Goal: Understand site structure: Grasp the organization and layout of the website

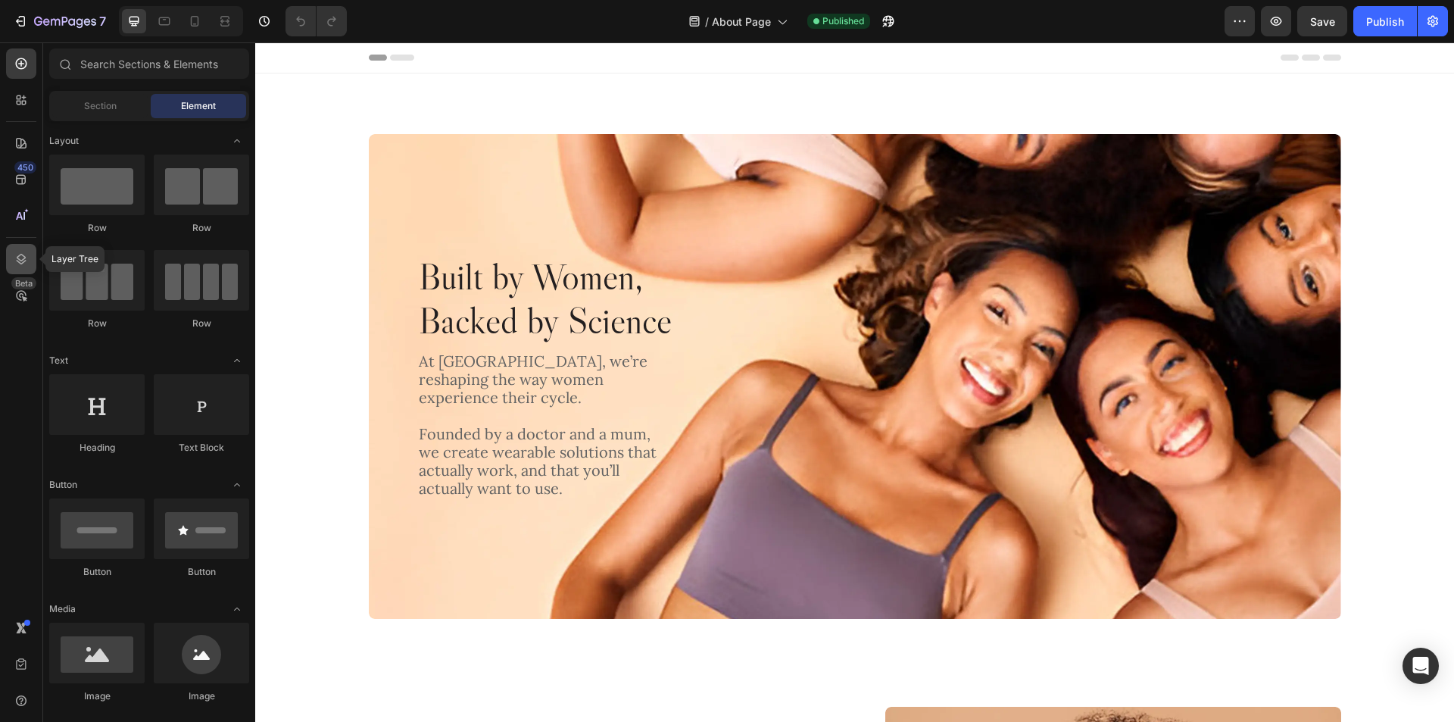
click at [23, 260] on icon at bounding box center [22, 259] width 10 height 11
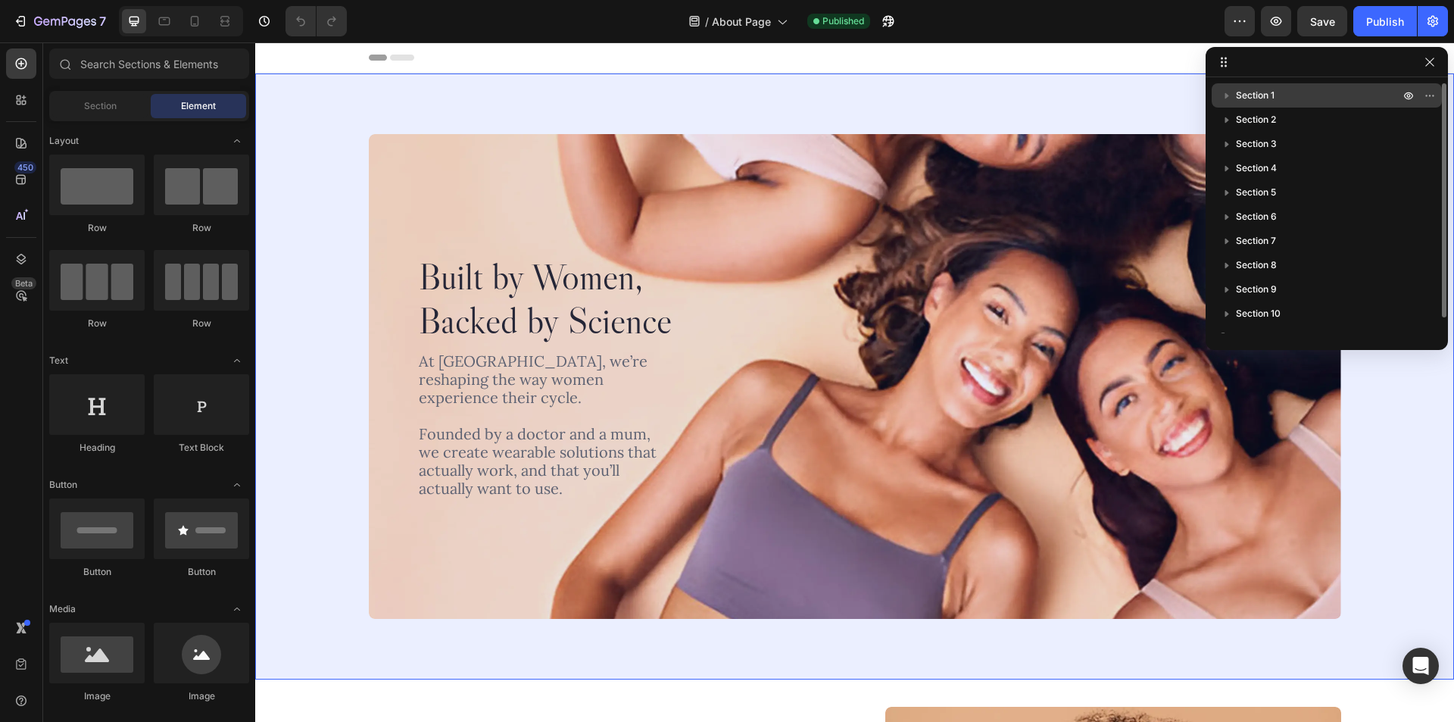
click at [1326, 101] on p "Section 1" at bounding box center [1319, 95] width 167 height 15
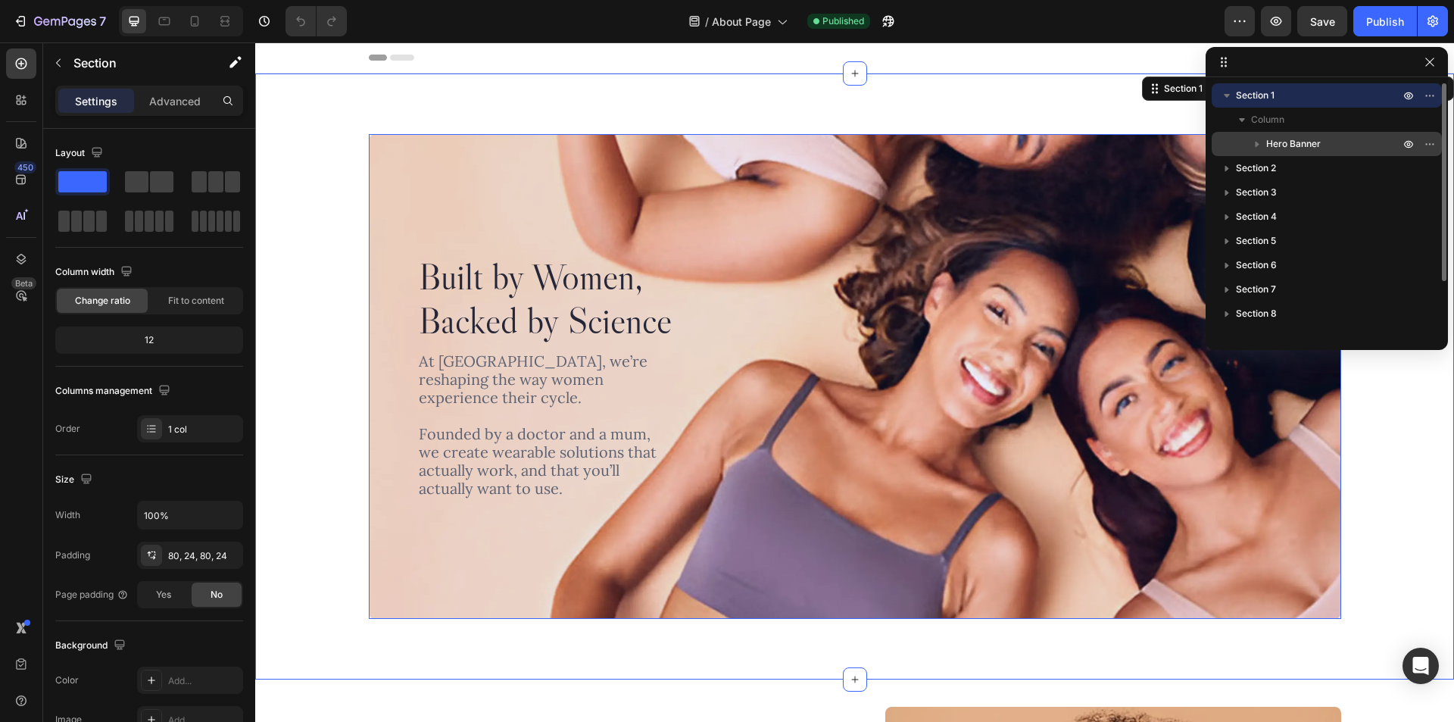
click at [1329, 141] on p "Hero Banner" at bounding box center [1335, 143] width 136 height 15
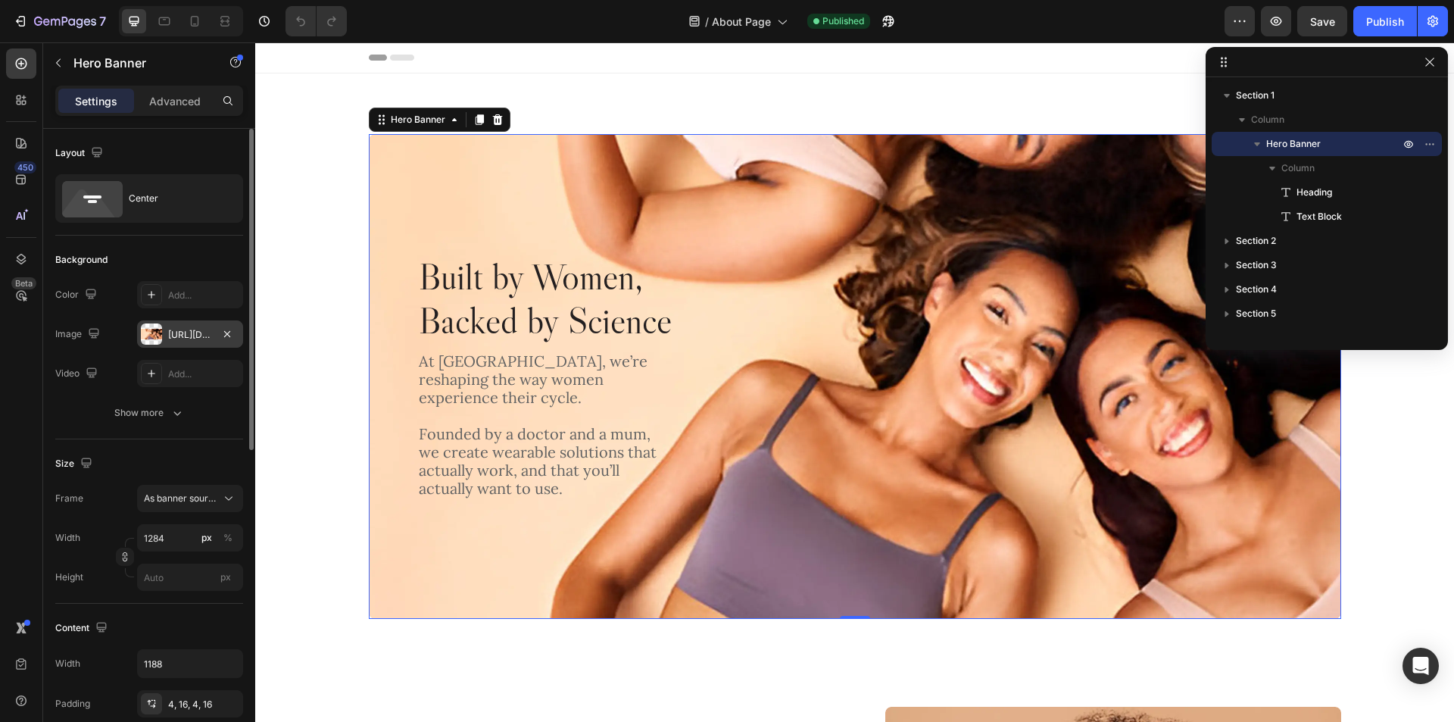
click at [144, 339] on div at bounding box center [151, 333] width 21 height 21
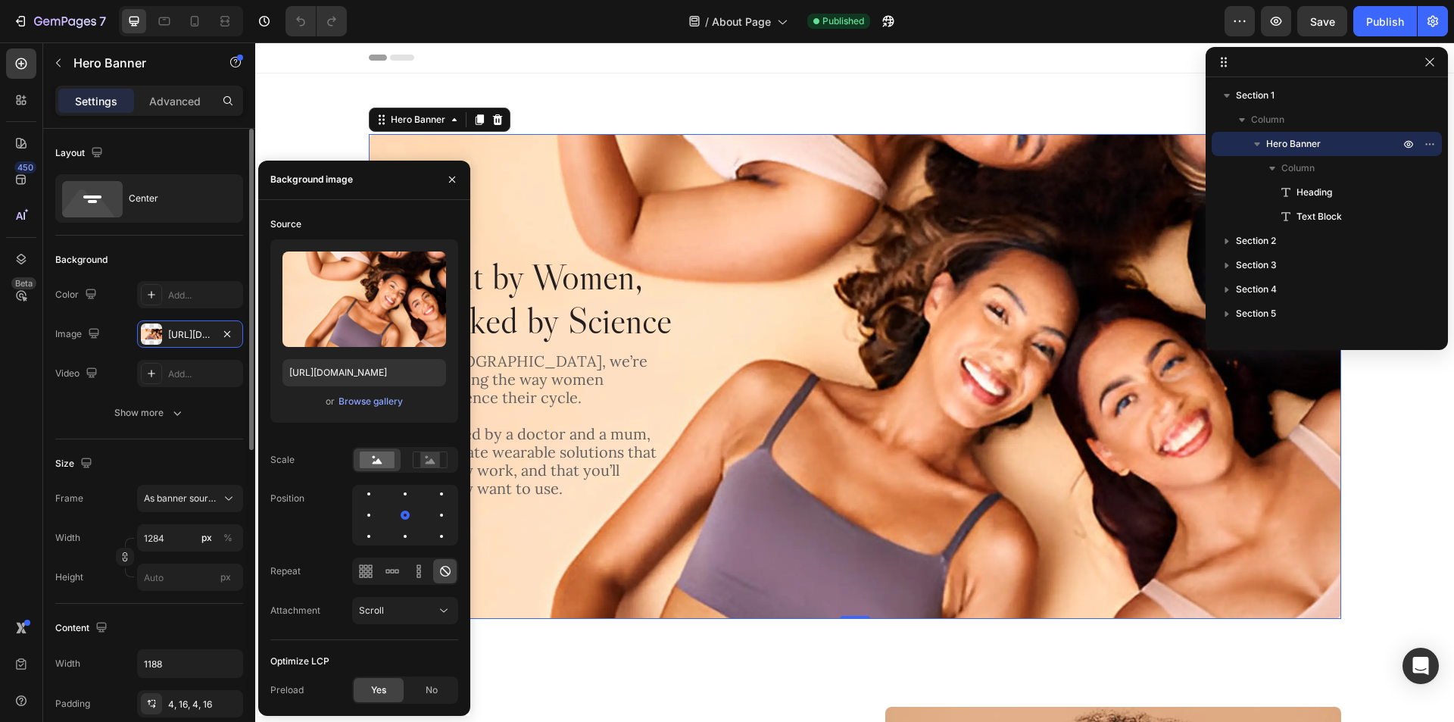
click at [186, 248] on div "Background" at bounding box center [149, 260] width 188 height 24
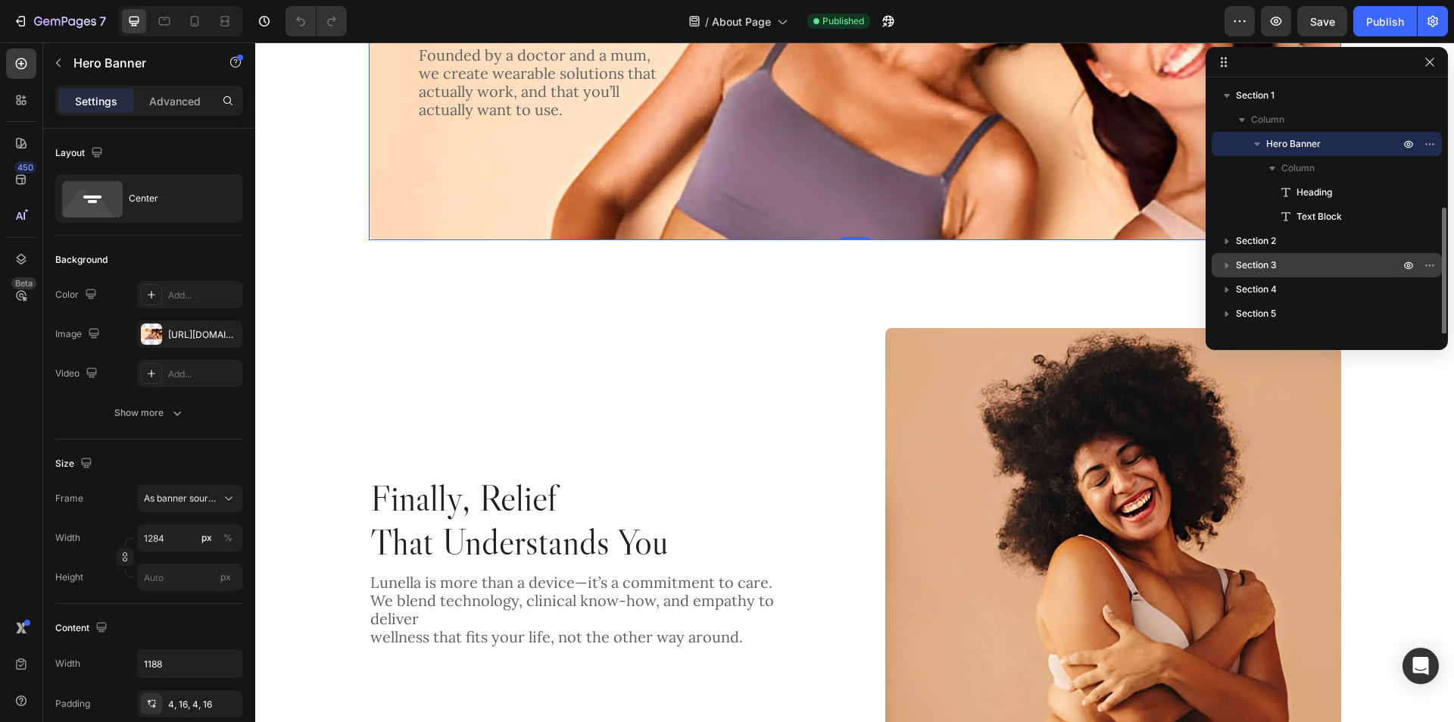
scroll to position [76, 0]
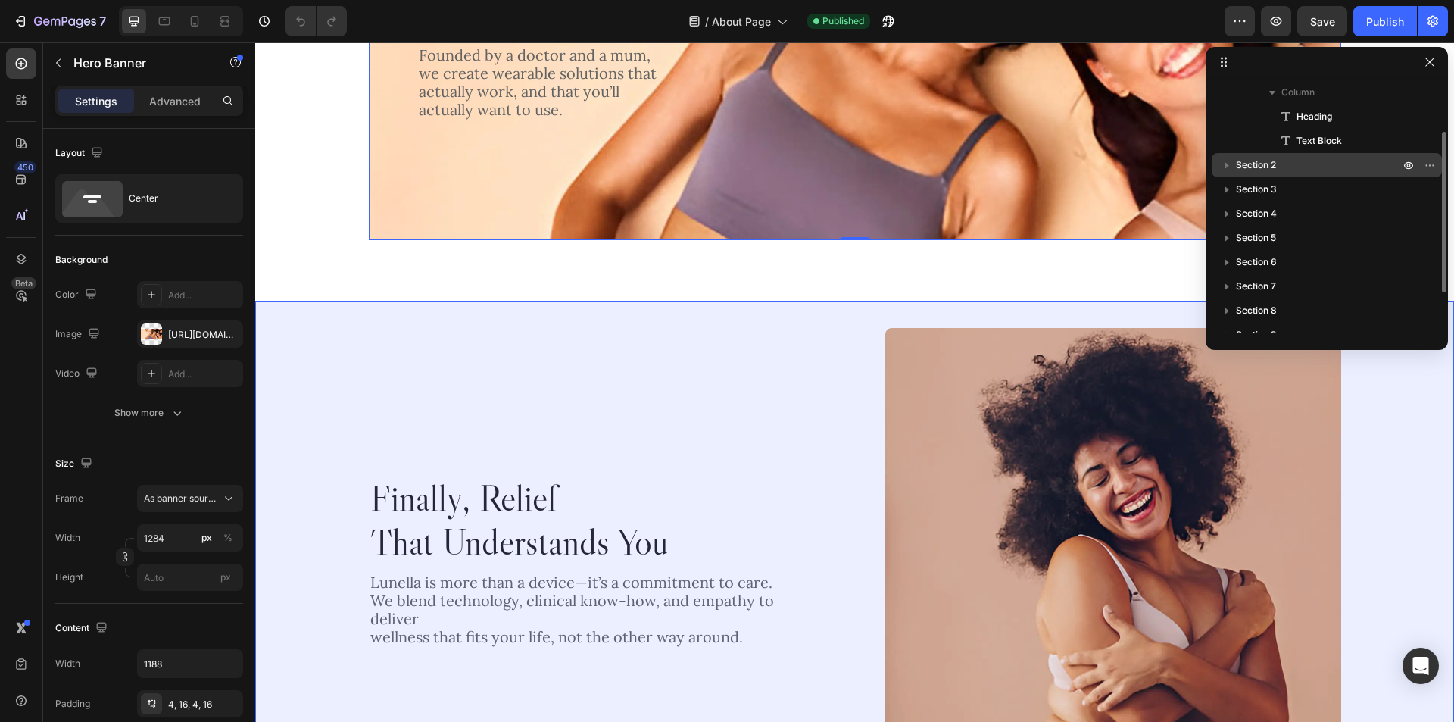
click at [1331, 166] on p "Section 2" at bounding box center [1319, 165] width 167 height 15
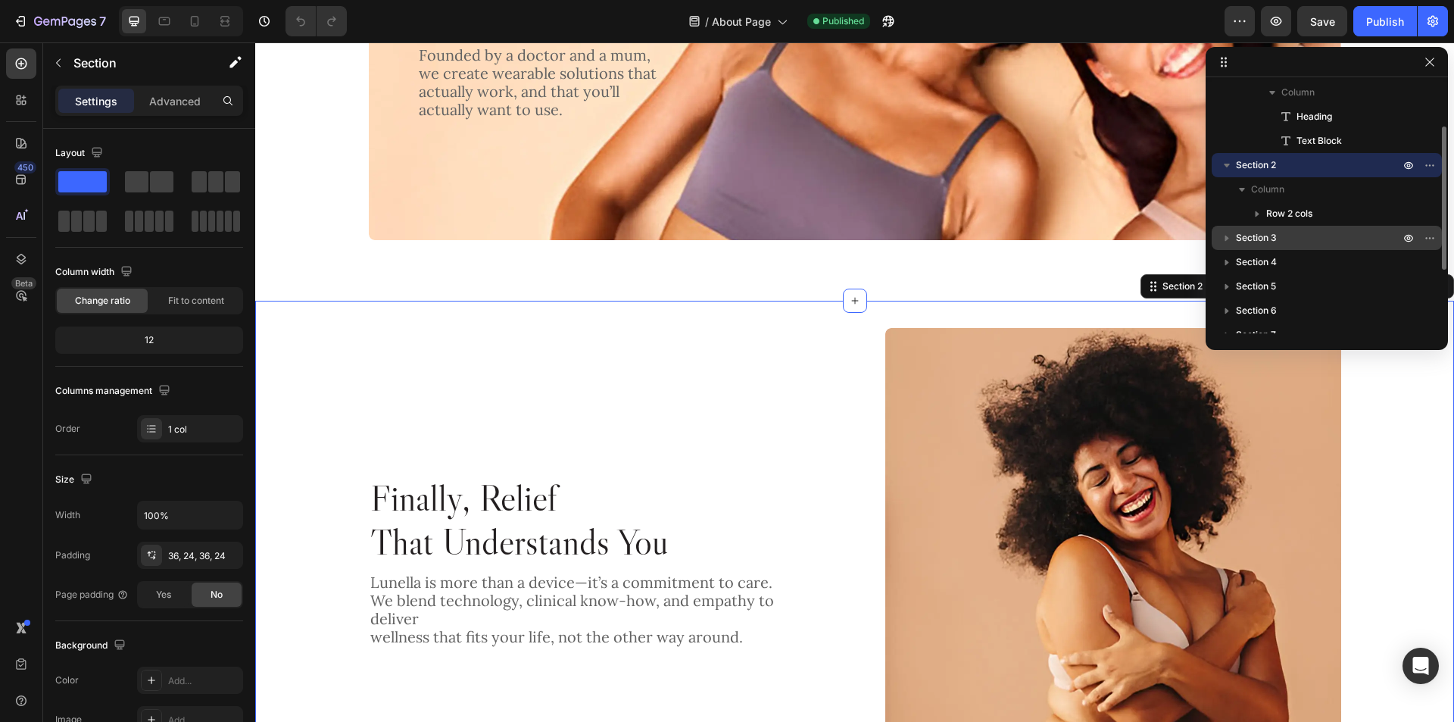
scroll to position [186, 0]
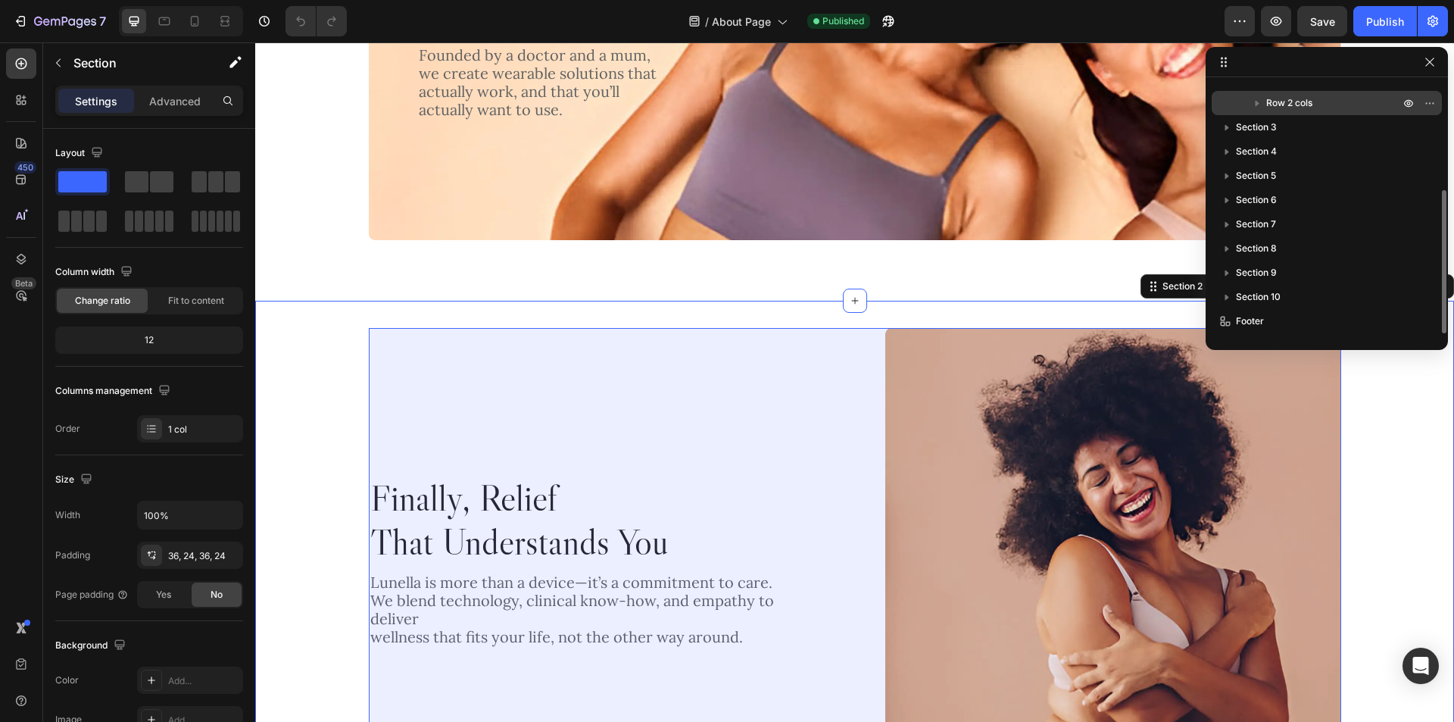
click at [1333, 102] on p "Row 2 cols" at bounding box center [1335, 102] width 136 height 15
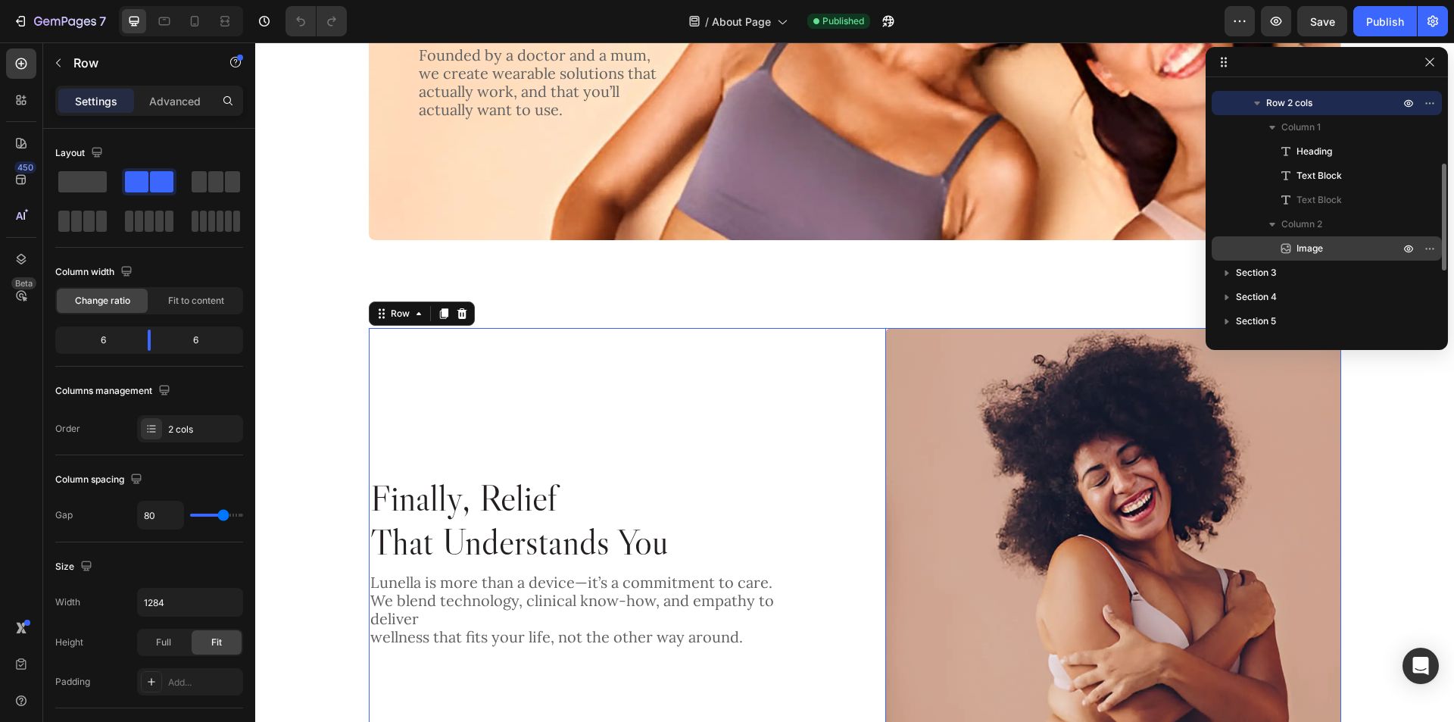
click at [1329, 251] on p "Image" at bounding box center [1332, 248] width 106 height 15
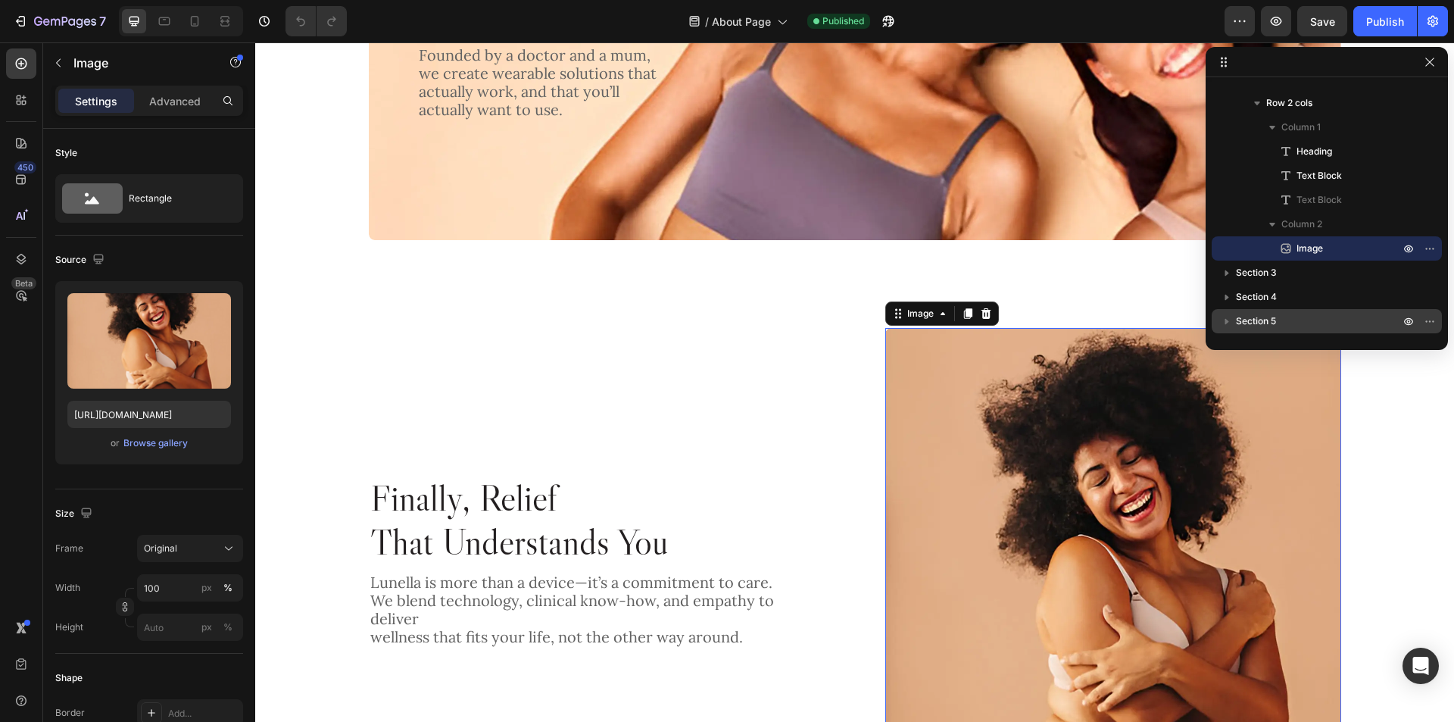
scroll to position [332, 0]
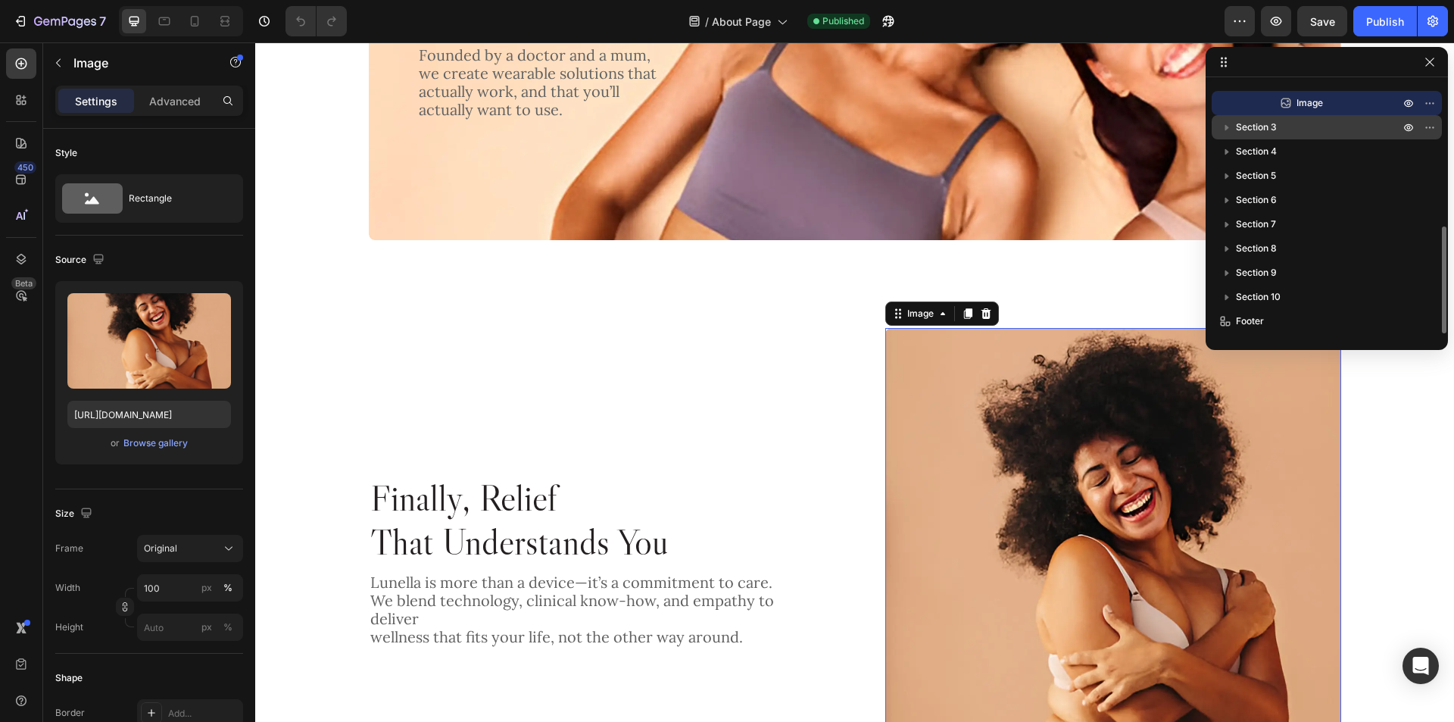
click at [1308, 128] on p "Section 3" at bounding box center [1319, 127] width 167 height 15
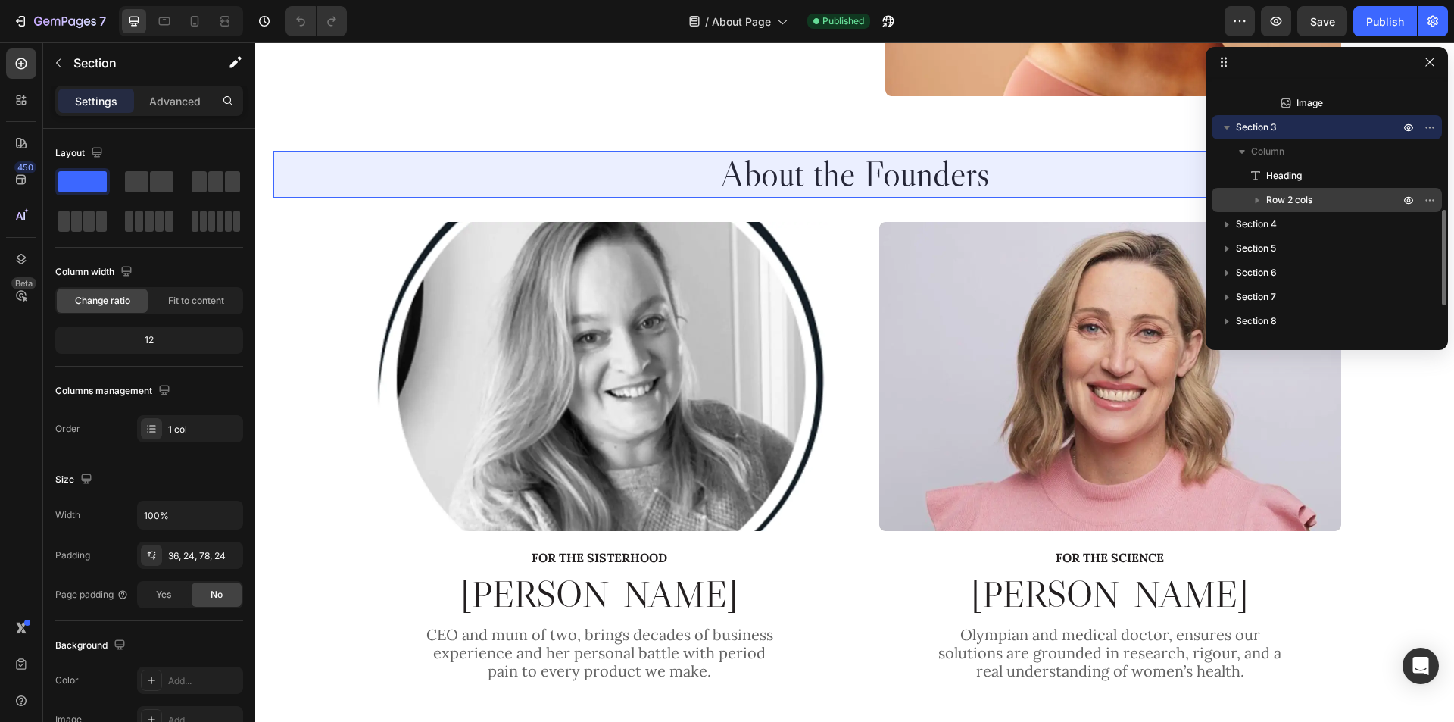
scroll to position [1123, 0]
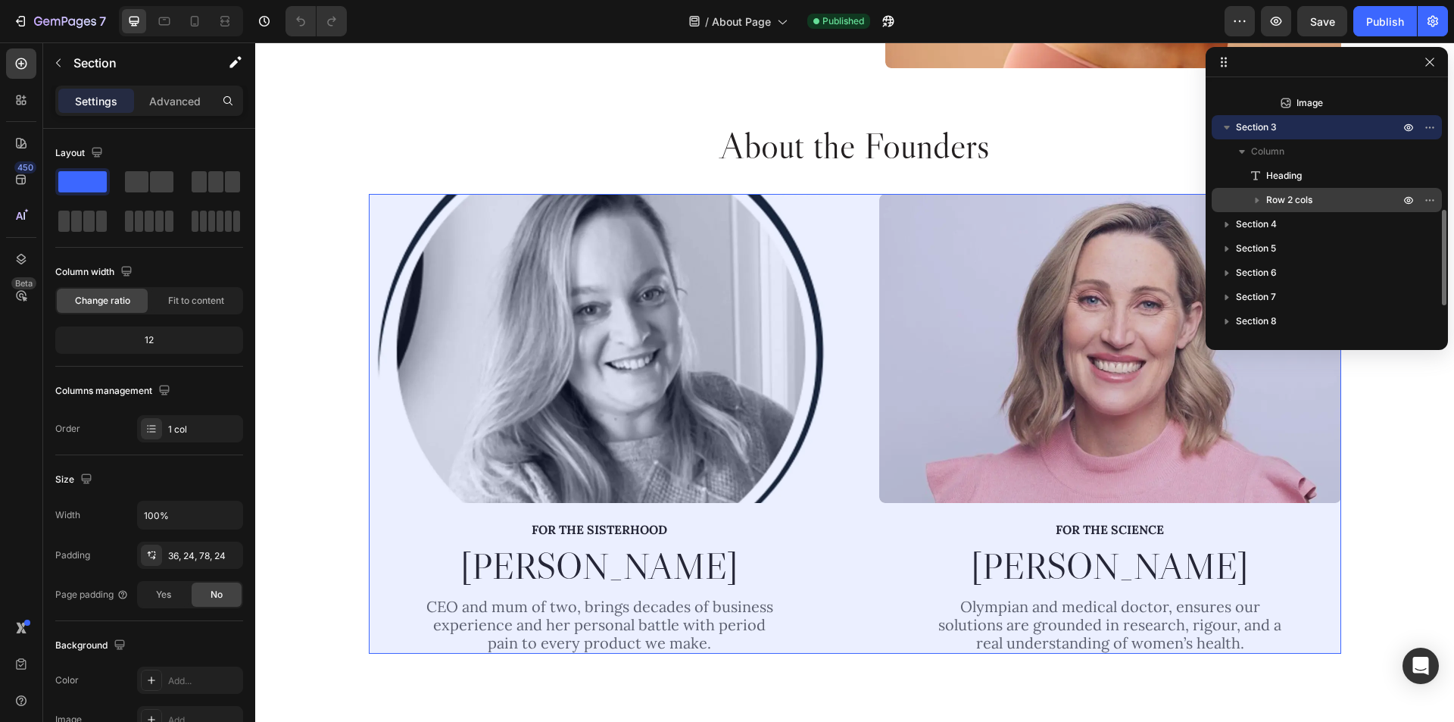
click at [1316, 195] on p "Row 2 cols" at bounding box center [1335, 199] width 136 height 15
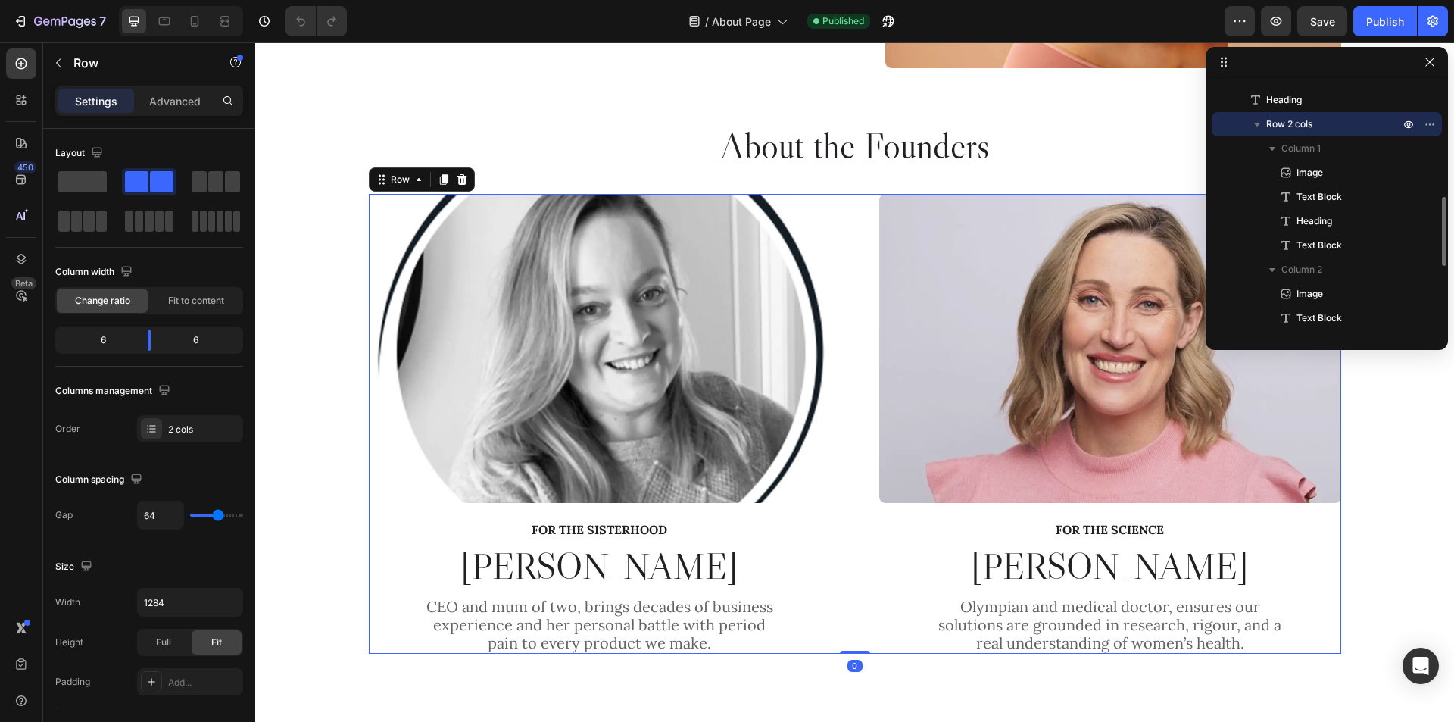
scroll to position [483, 0]
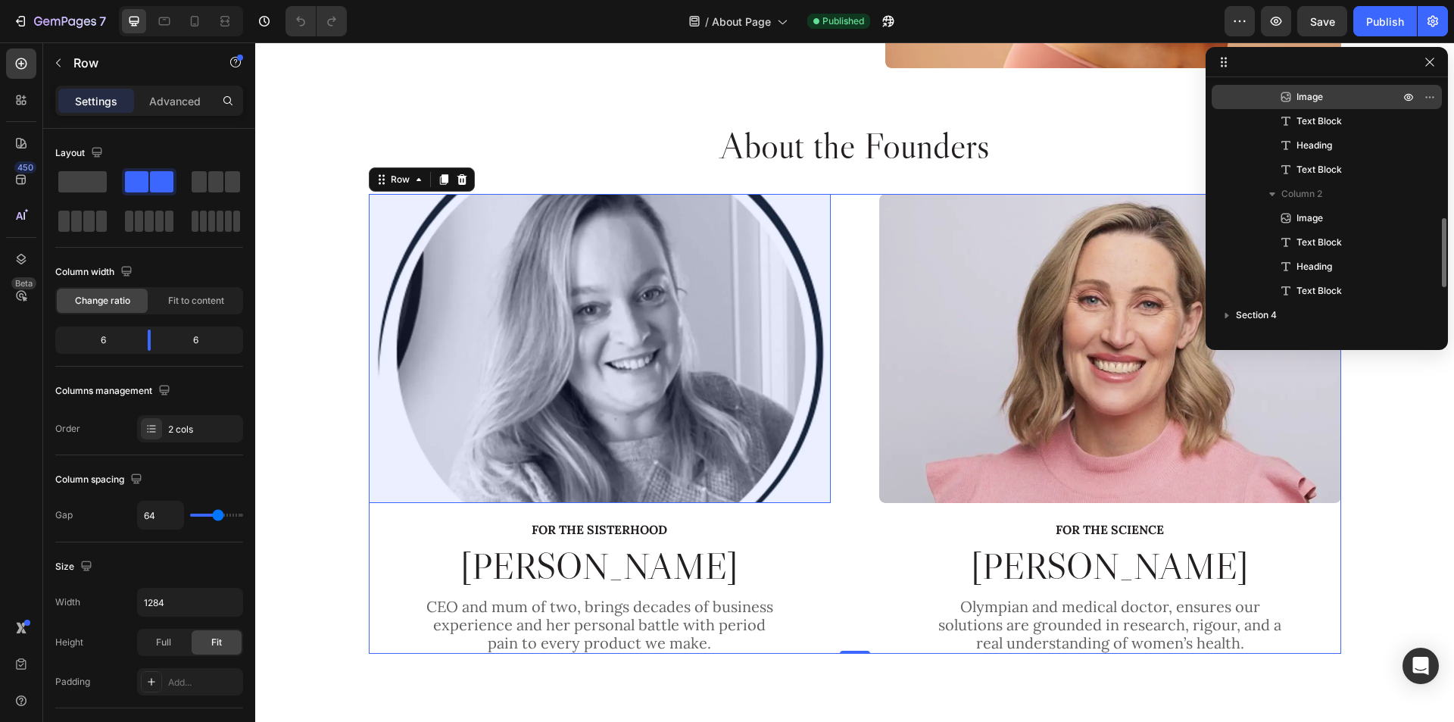
click at [1336, 104] on p "Image" at bounding box center [1332, 96] width 106 height 15
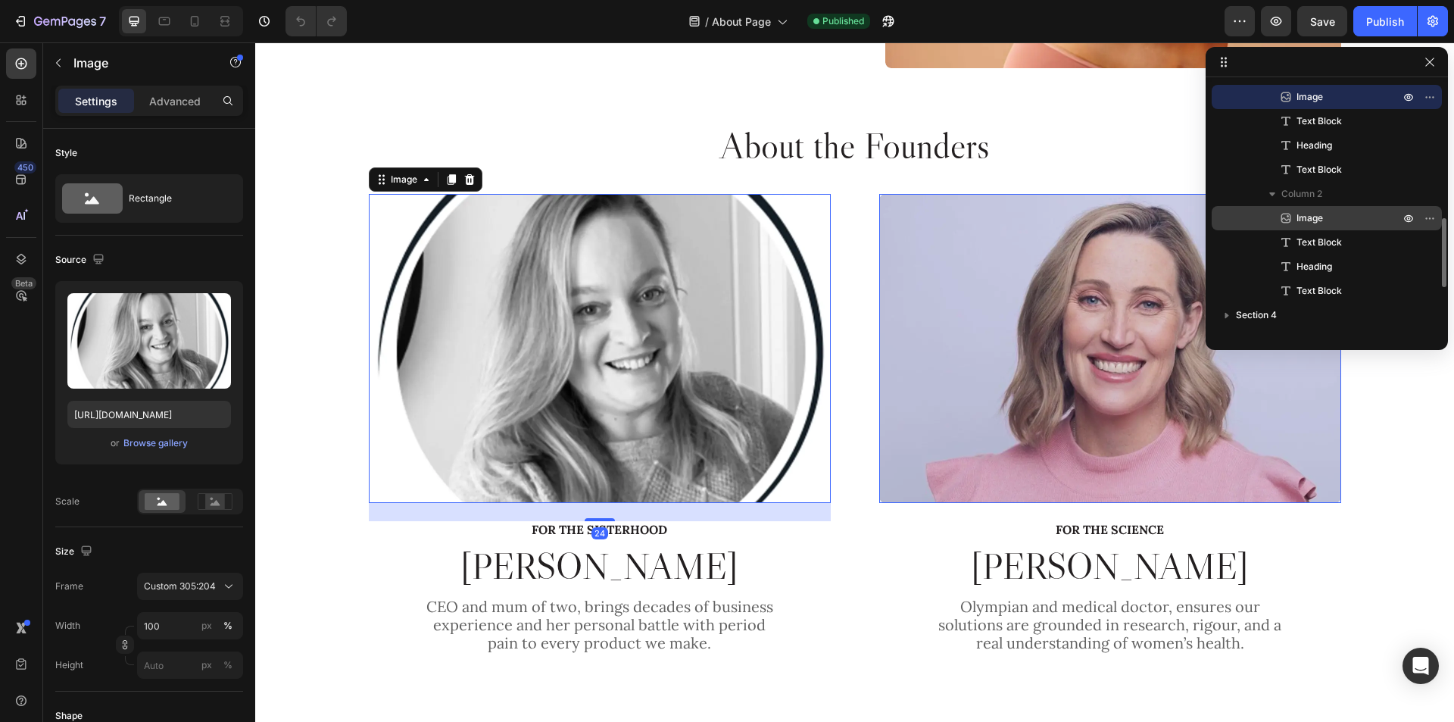
click at [1336, 217] on p "Image" at bounding box center [1332, 218] width 106 height 15
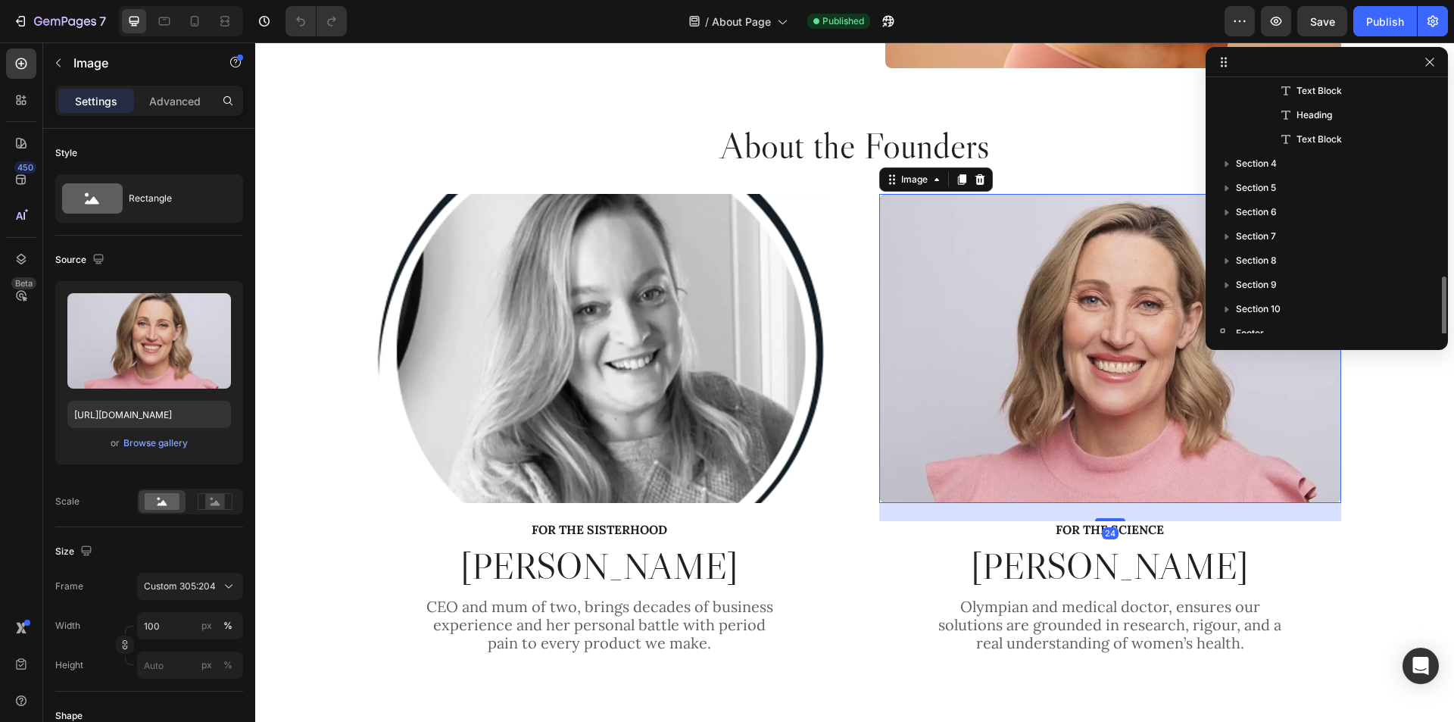
scroll to position [647, 0]
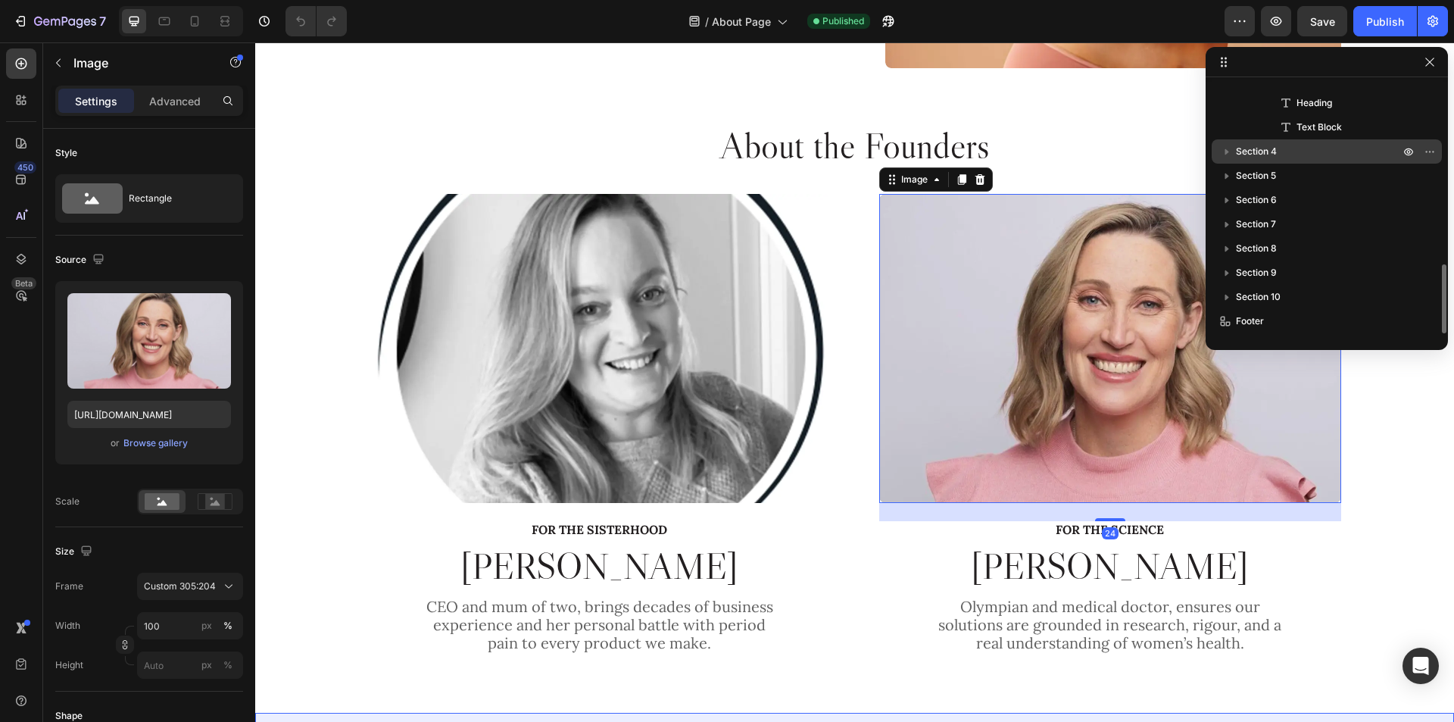
click at [1332, 161] on div "Section 4" at bounding box center [1327, 151] width 218 height 24
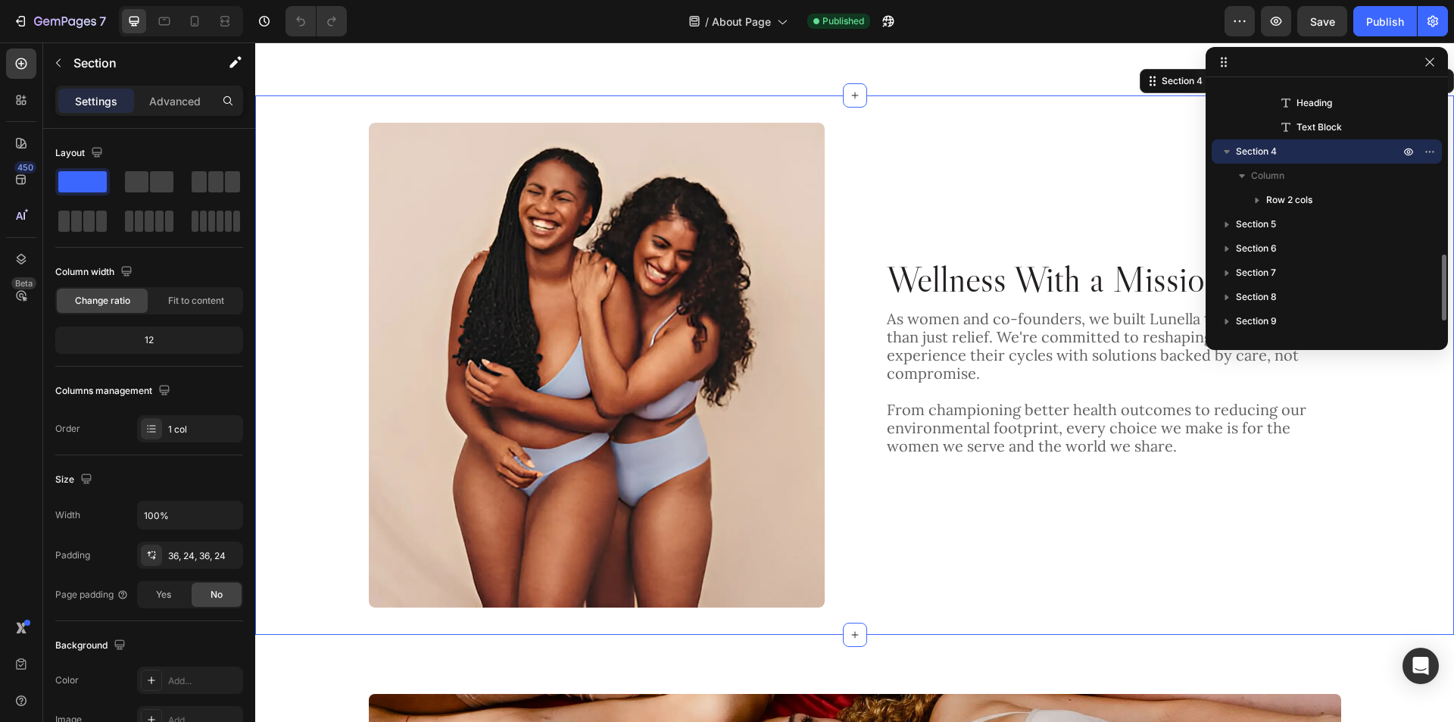
scroll to position [695, 0]
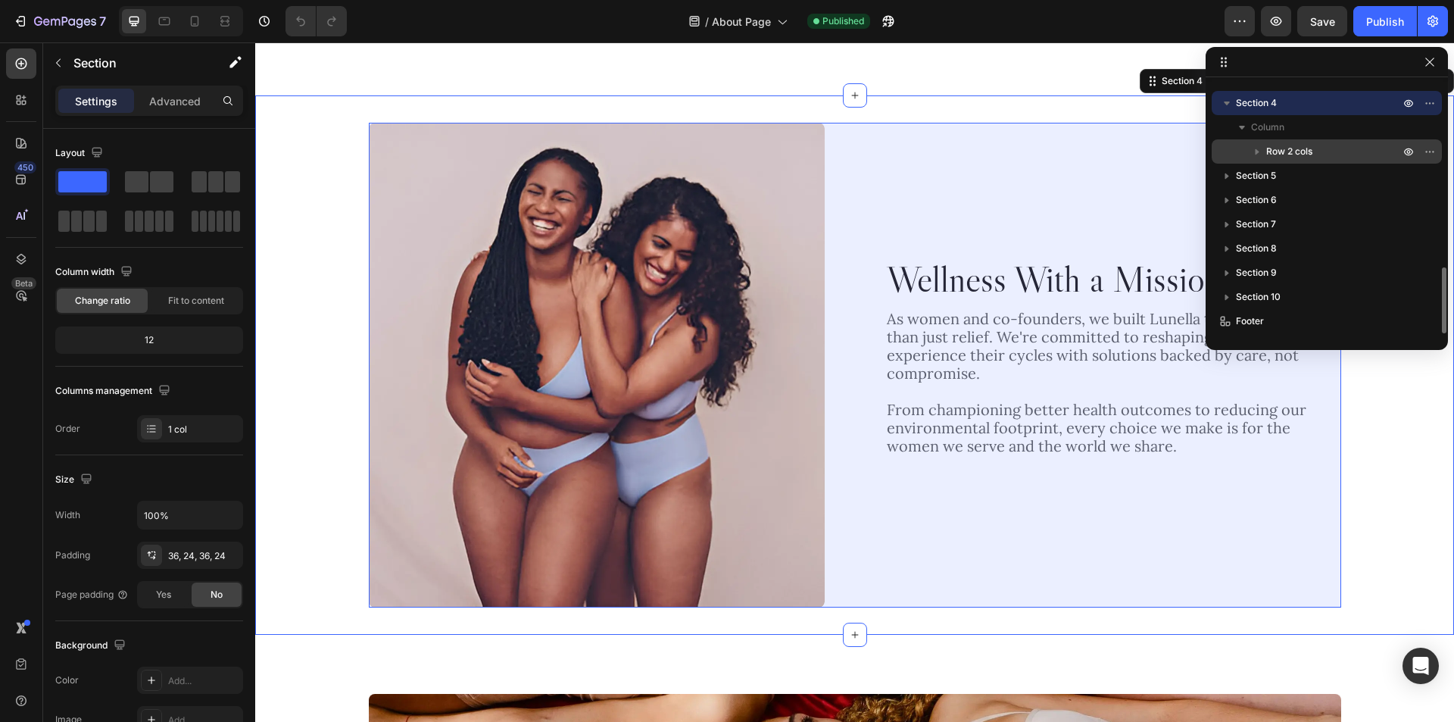
click at [1332, 155] on p "Row 2 cols" at bounding box center [1335, 151] width 136 height 15
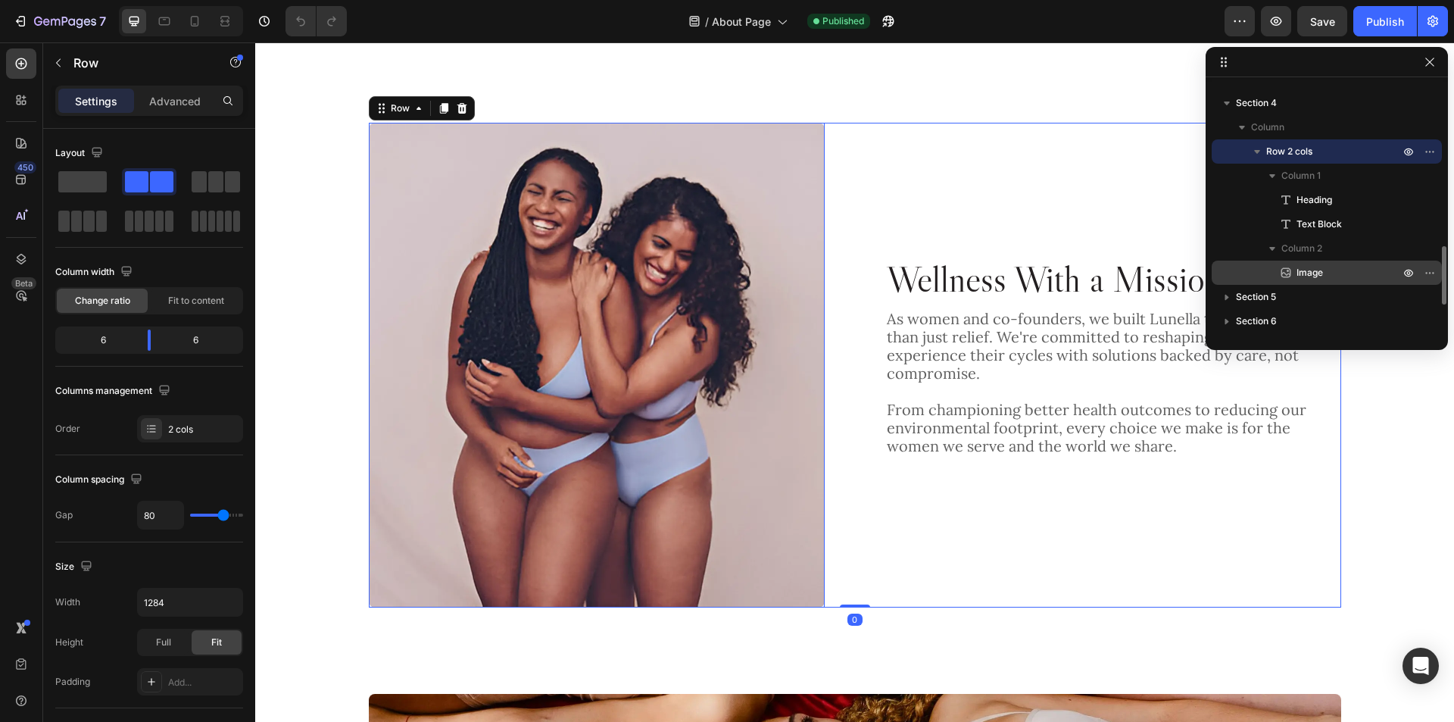
click at [1335, 272] on p "Image" at bounding box center [1332, 272] width 106 height 15
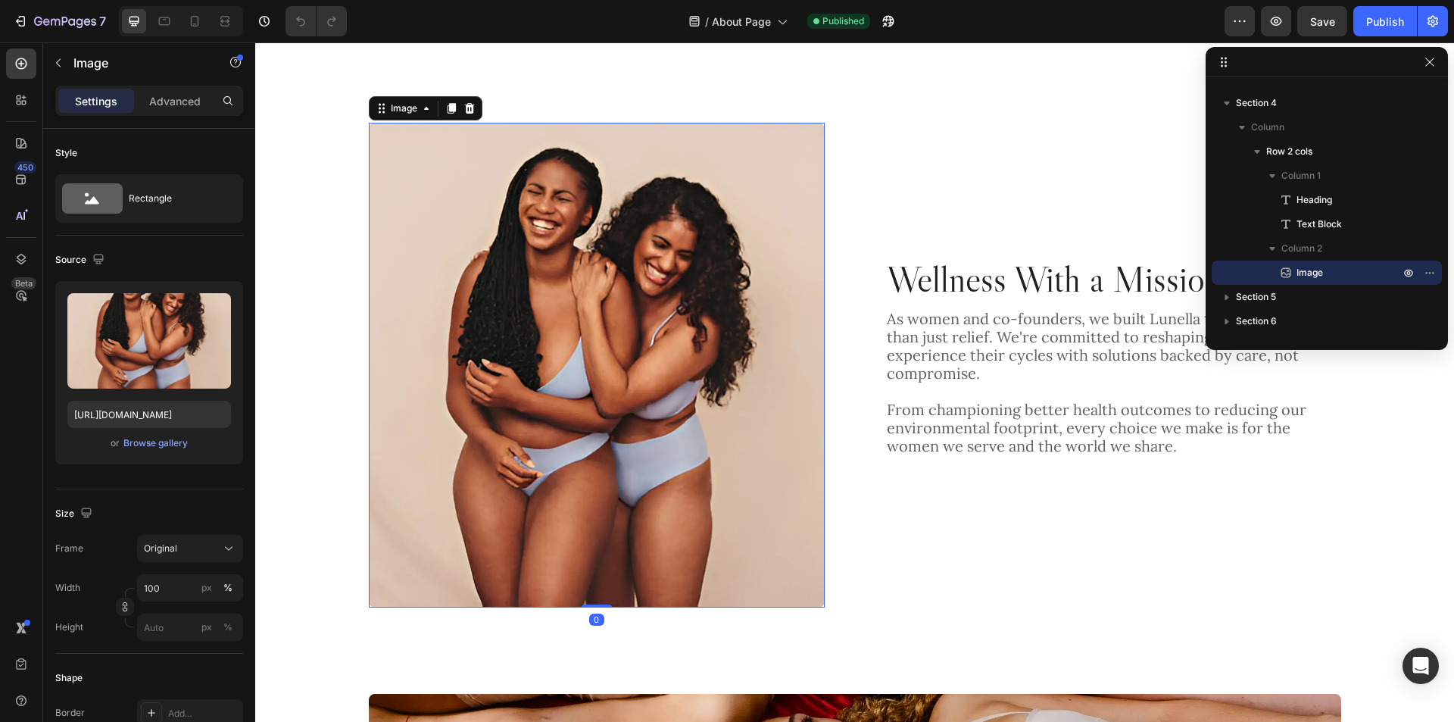
scroll to position [817, 0]
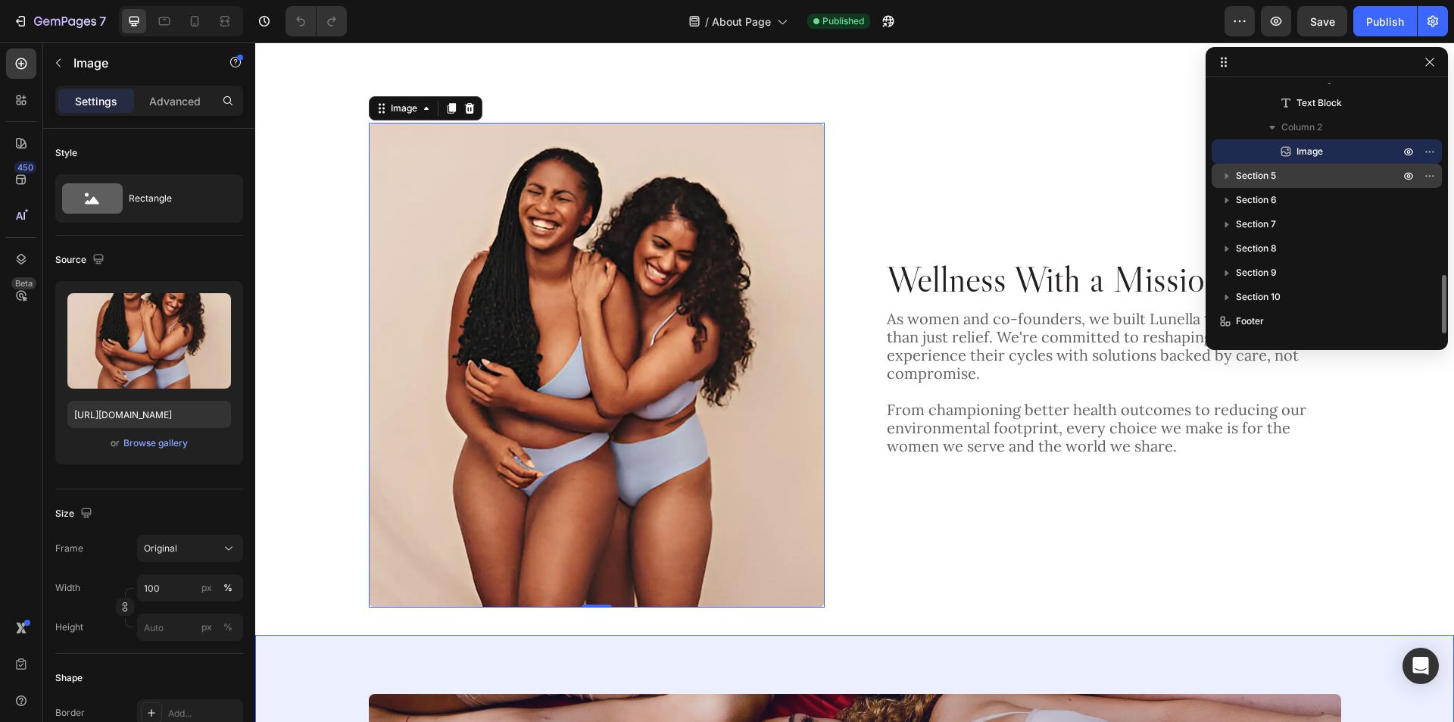
click at [1334, 175] on p "Section 5" at bounding box center [1319, 175] width 167 height 15
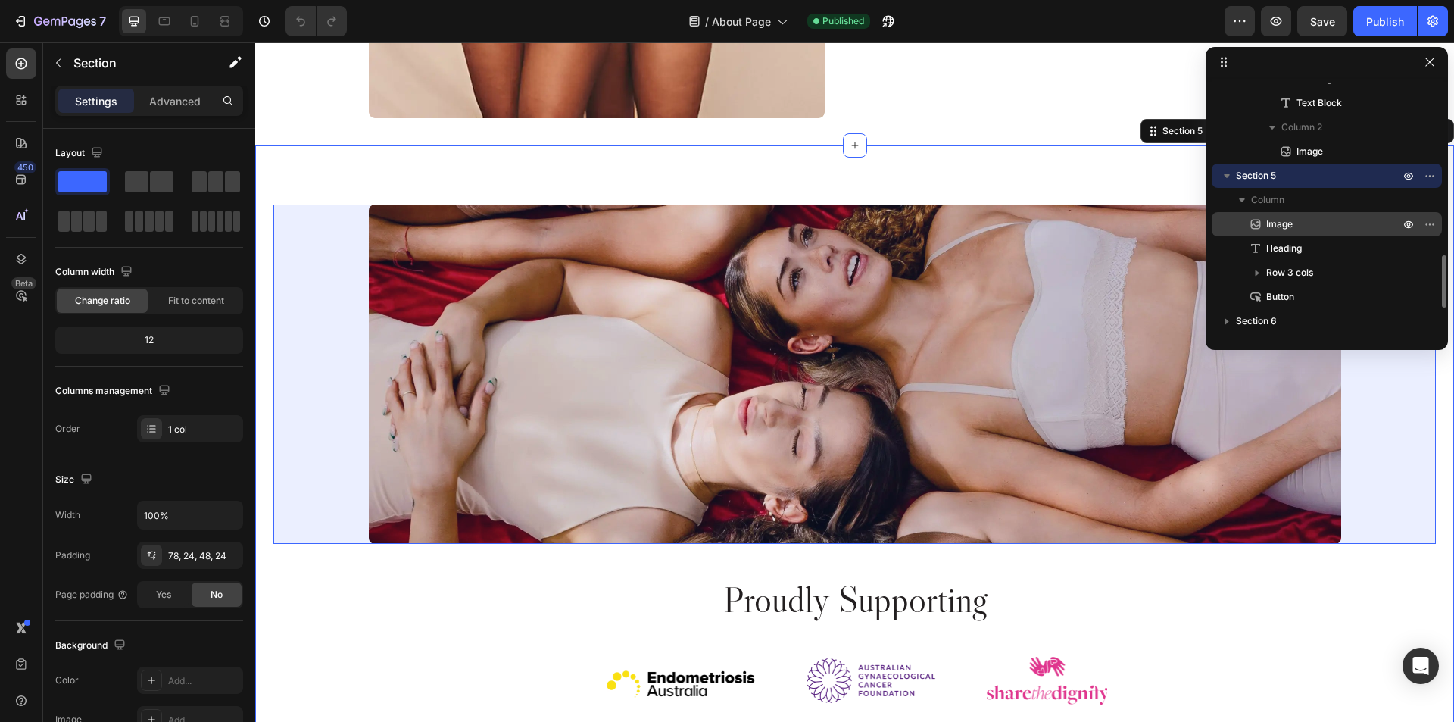
scroll to position [2280, 0]
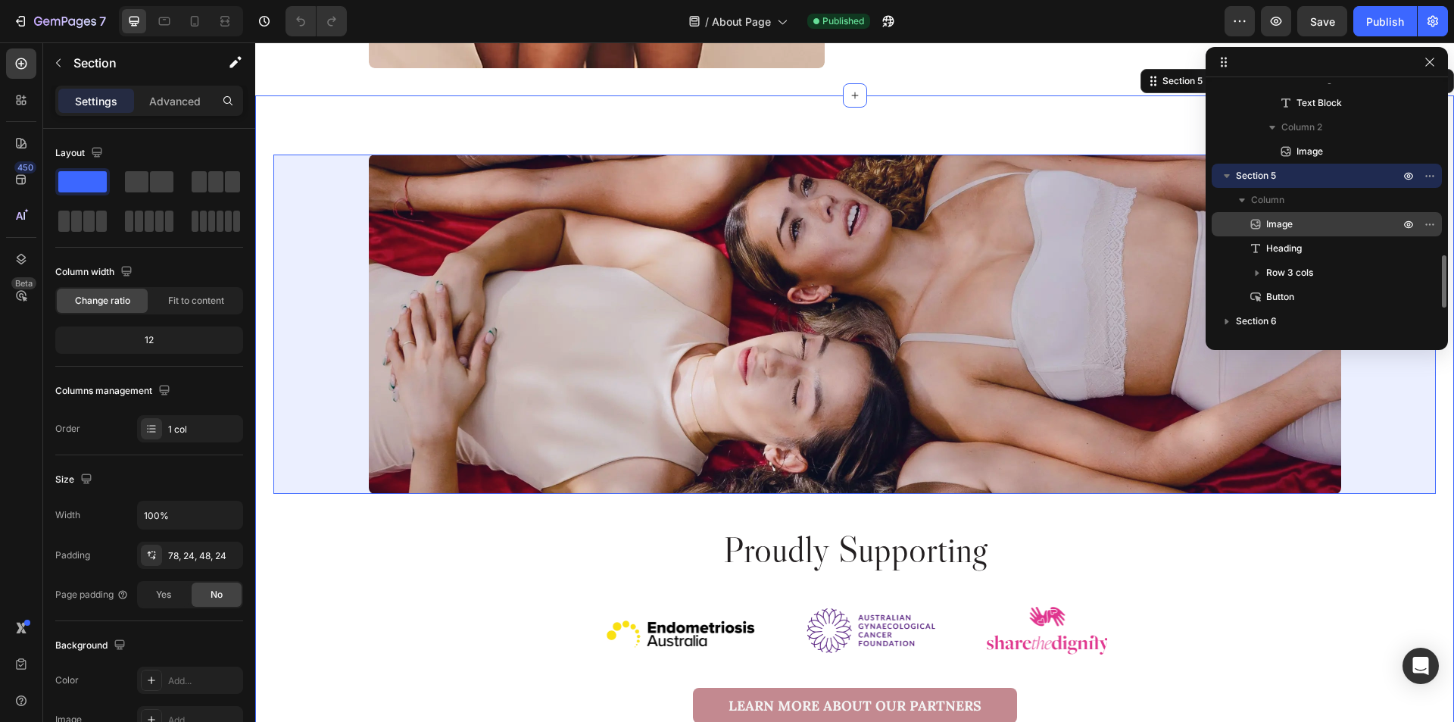
click at [1334, 227] on p "Image" at bounding box center [1316, 224] width 136 height 15
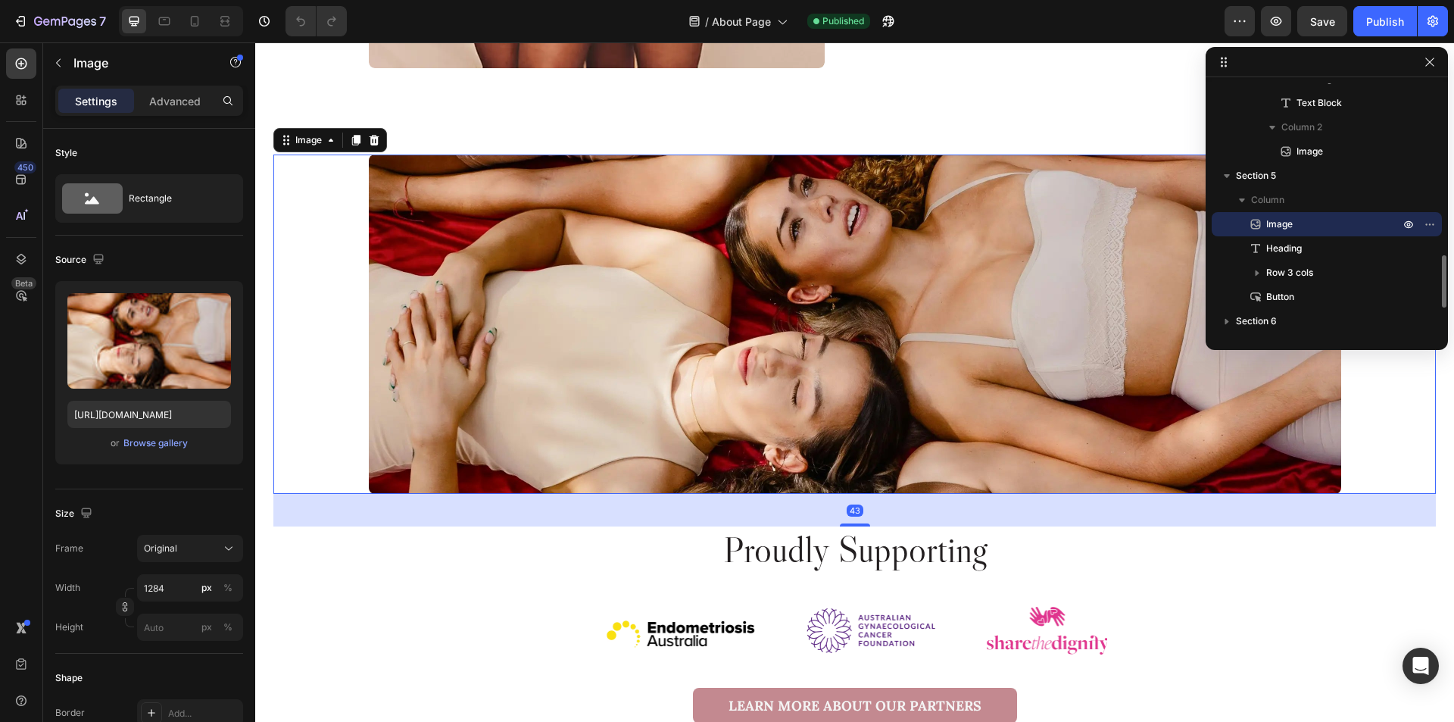
scroll to position [892, 0]
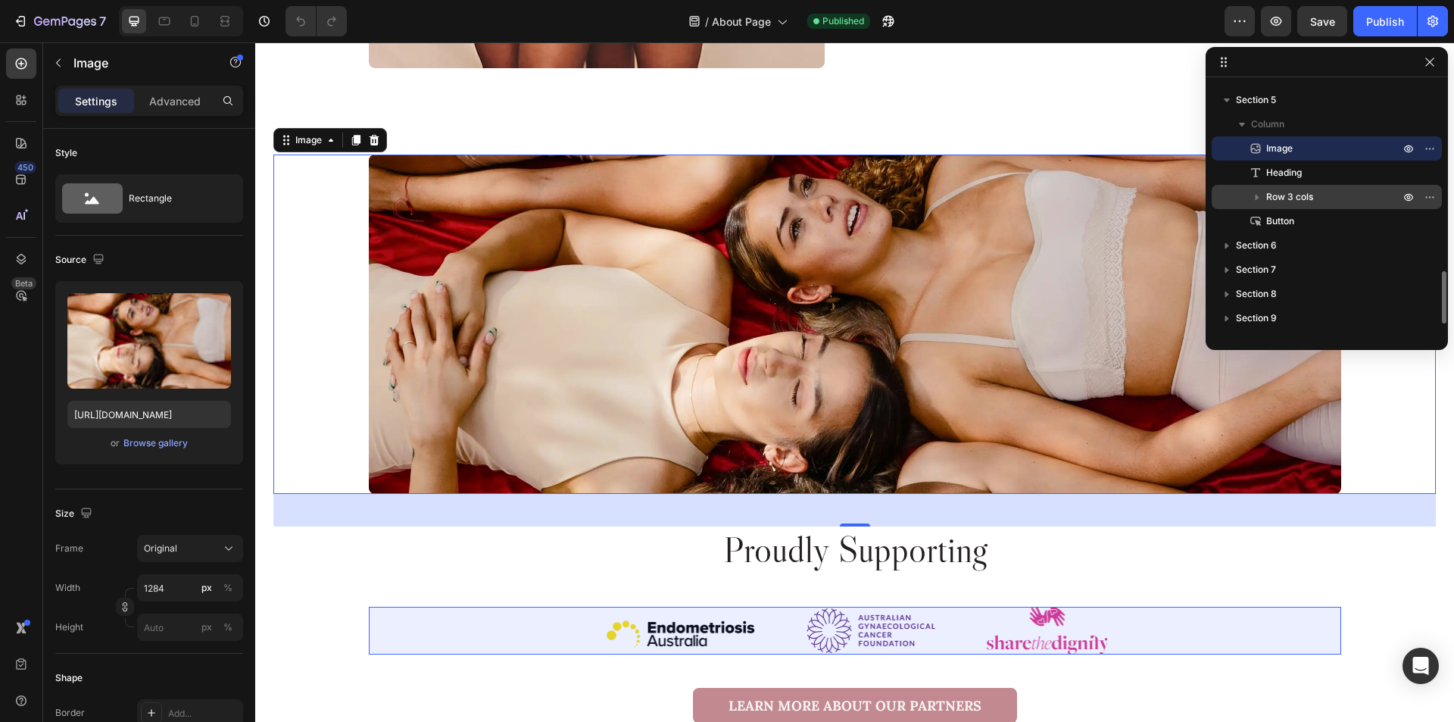
click at [1335, 199] on p "Row 3 cols" at bounding box center [1335, 196] width 136 height 15
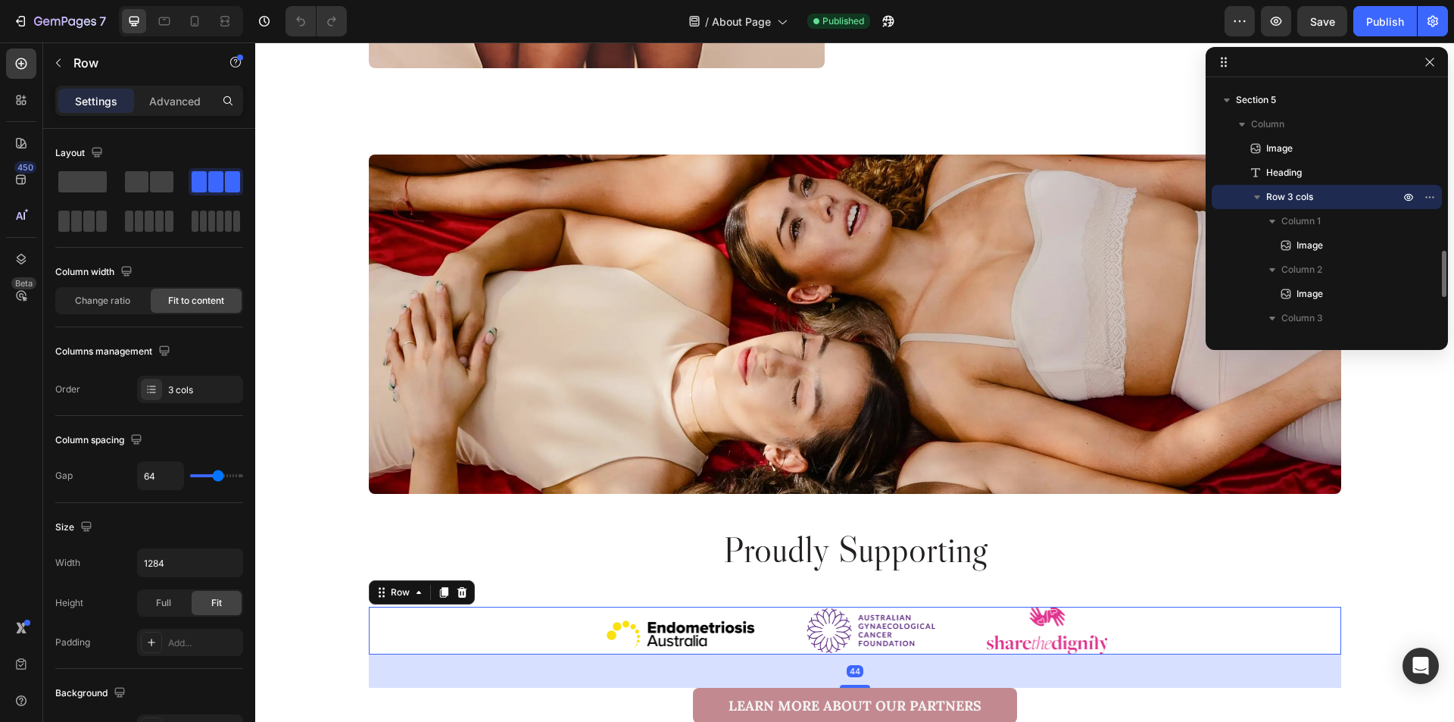
scroll to position [968, 0]
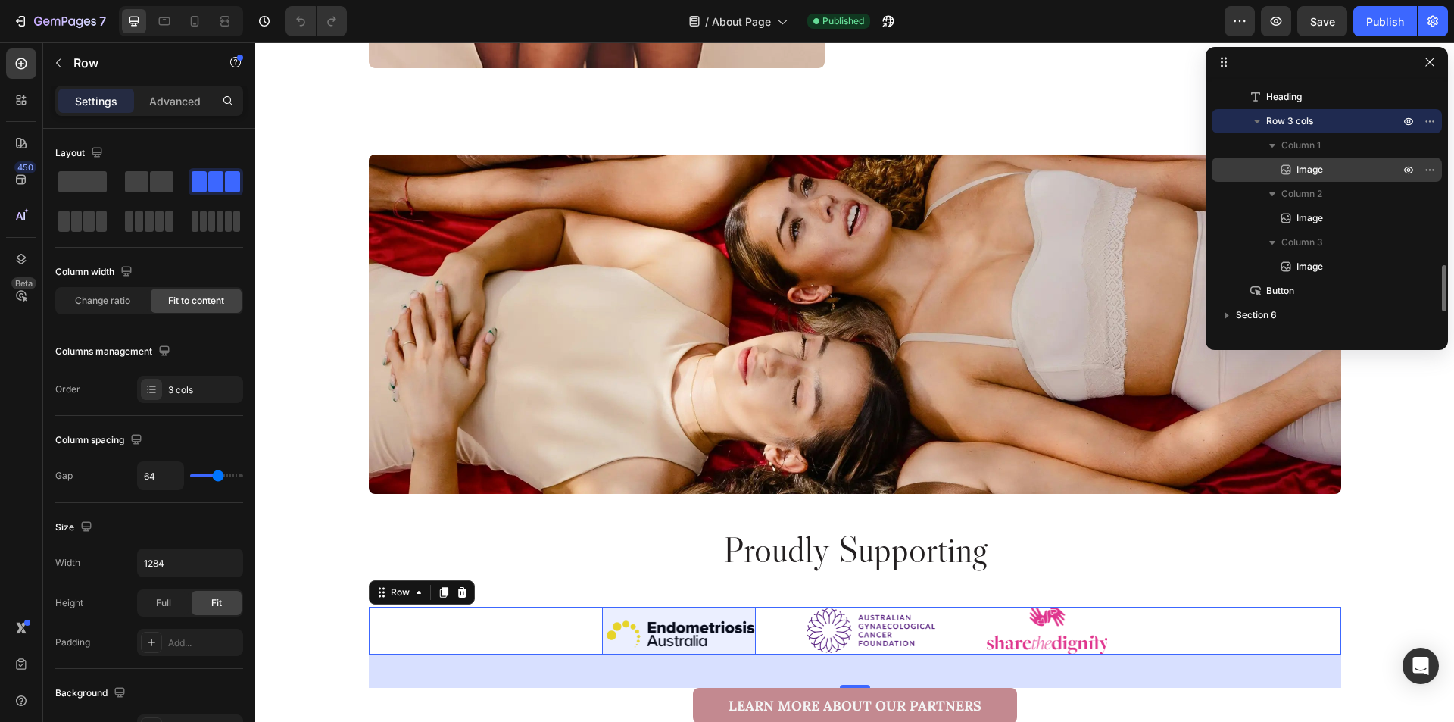
click at [1335, 168] on p "Image" at bounding box center [1332, 169] width 106 height 15
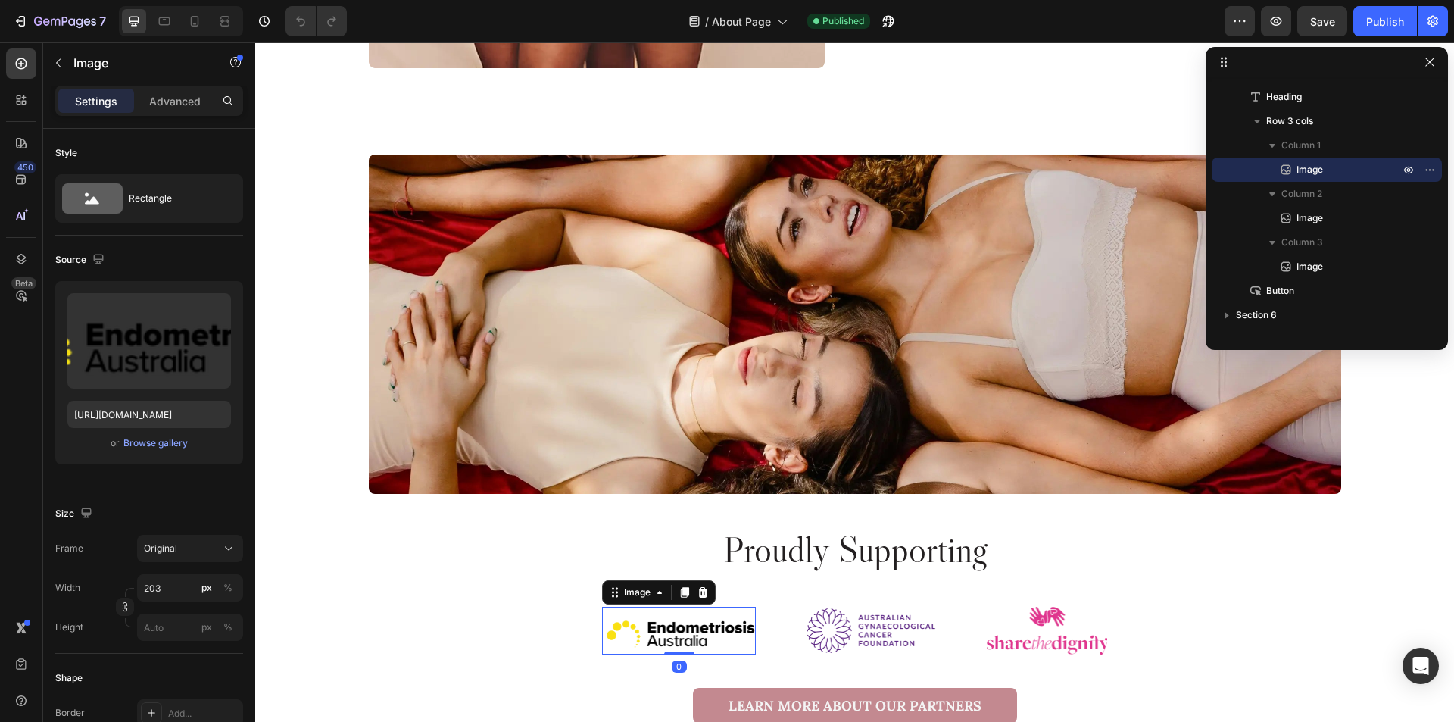
scroll to position [1083, 0]
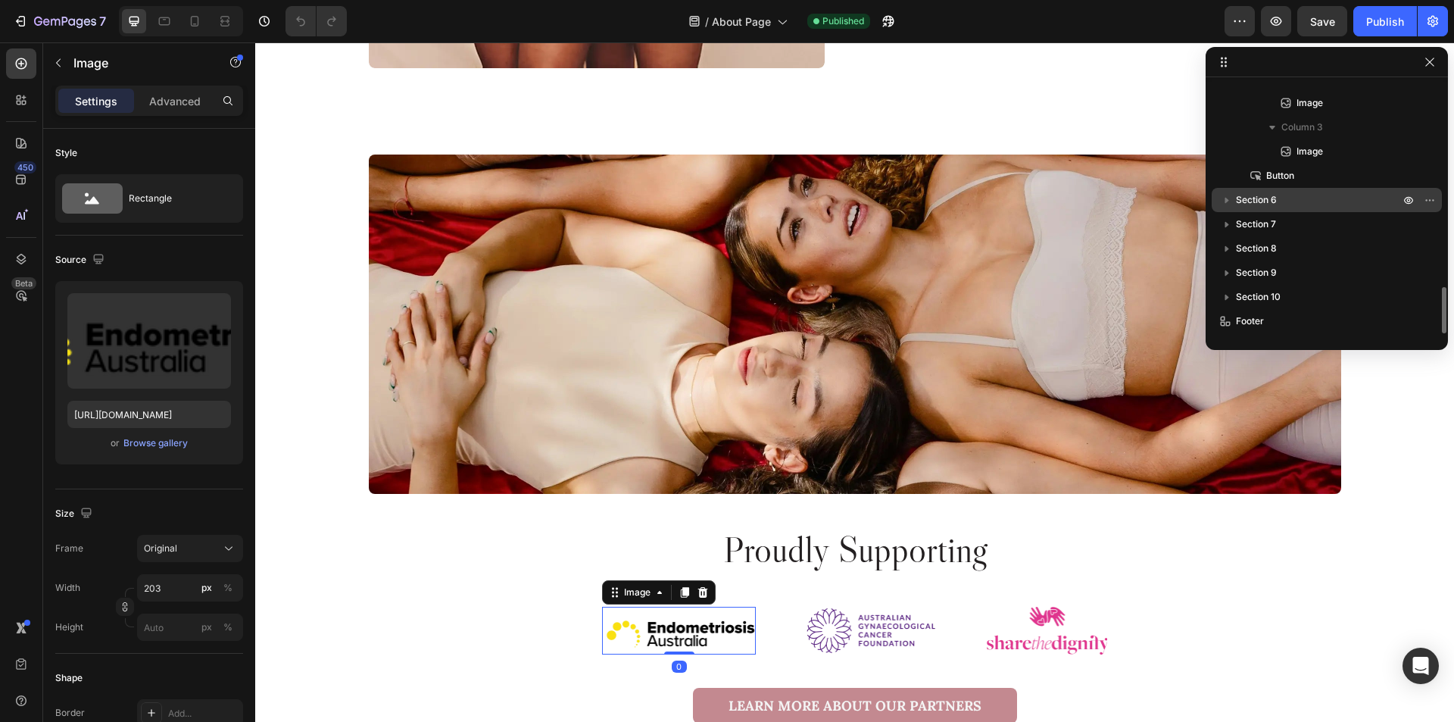
click at [1329, 197] on p "Section 6" at bounding box center [1319, 199] width 167 height 15
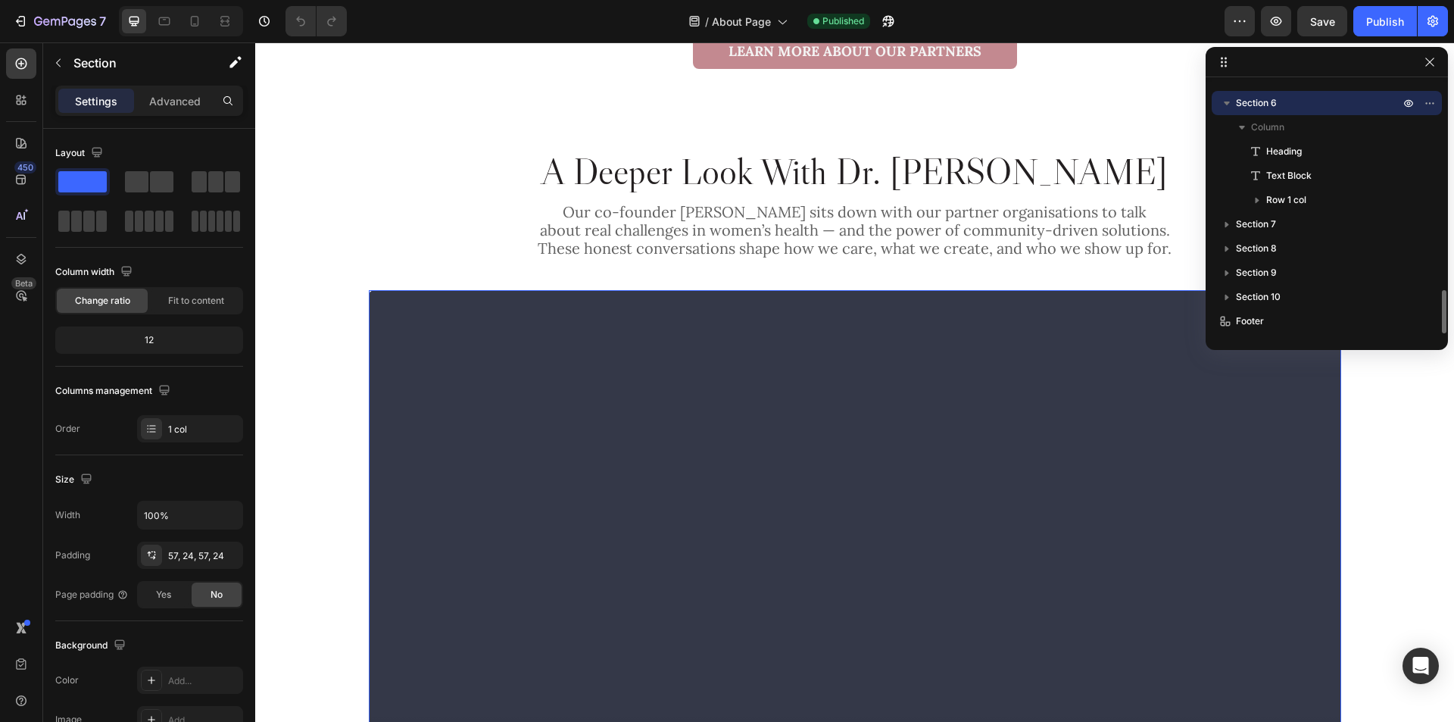
scroll to position [2944, 0]
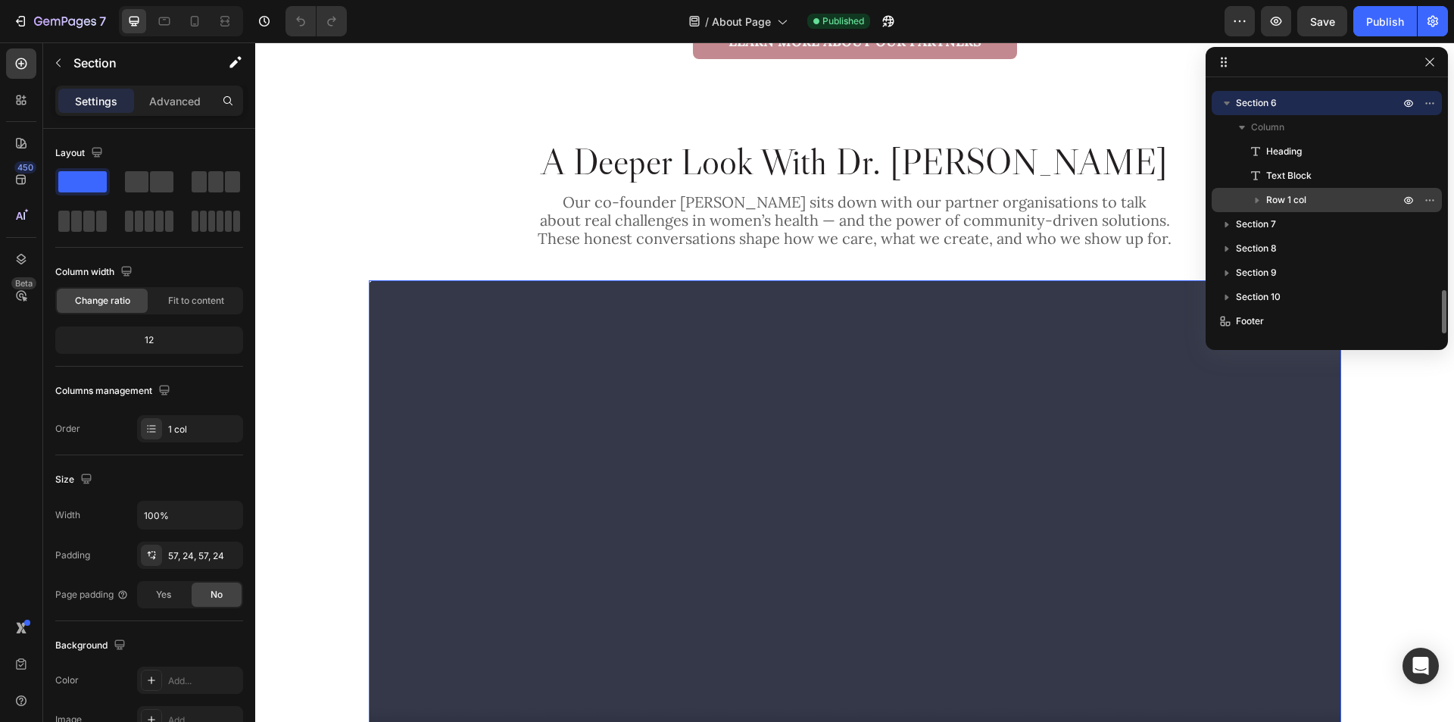
click at [1329, 194] on p "Row 1 col" at bounding box center [1335, 199] width 136 height 15
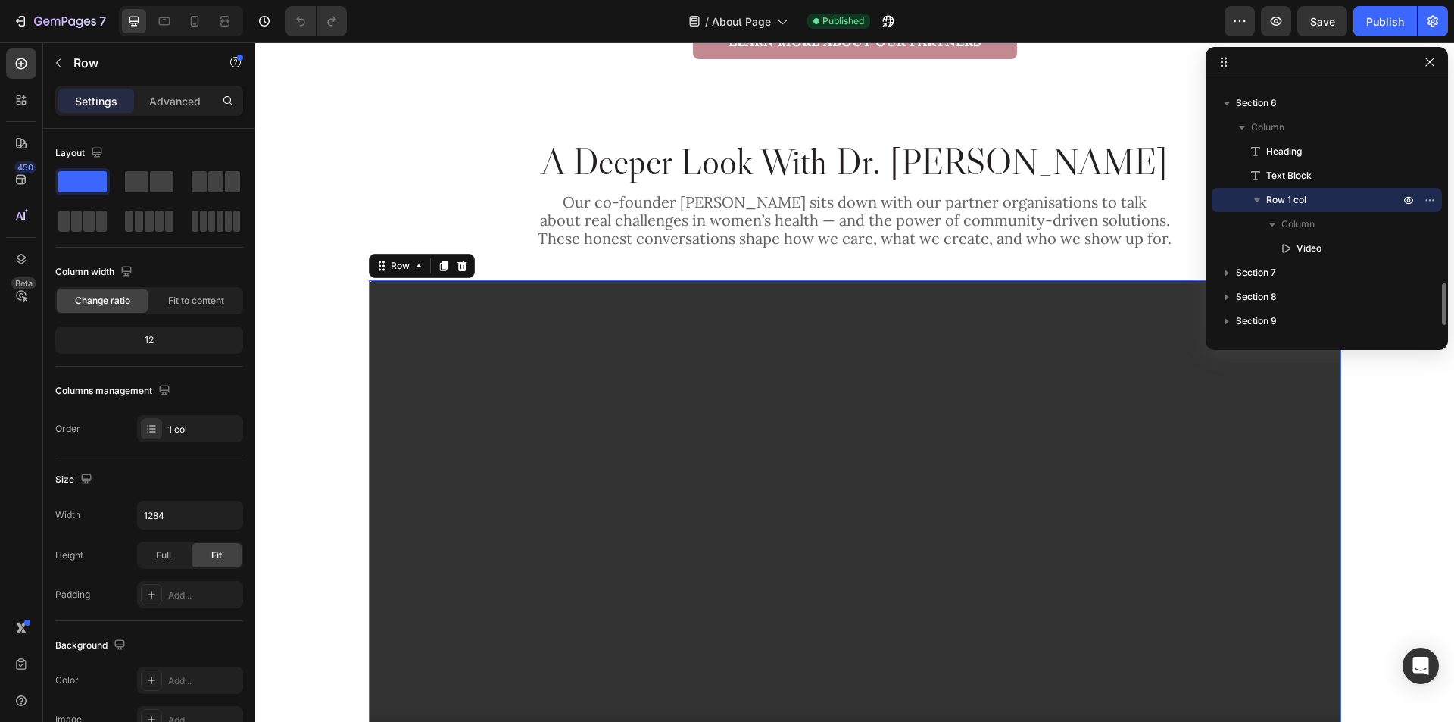
scroll to position [1229, 0]
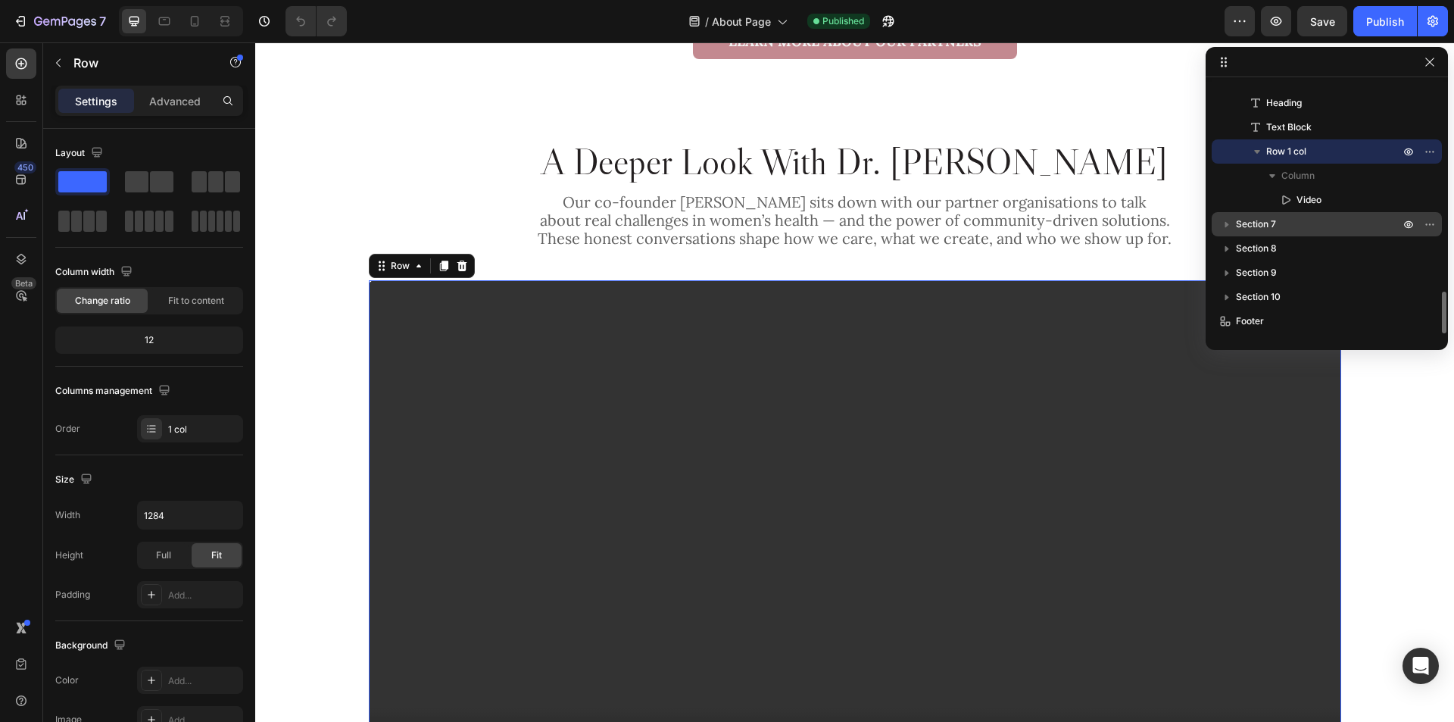
click at [1329, 230] on p "Section 7" at bounding box center [1319, 224] width 167 height 15
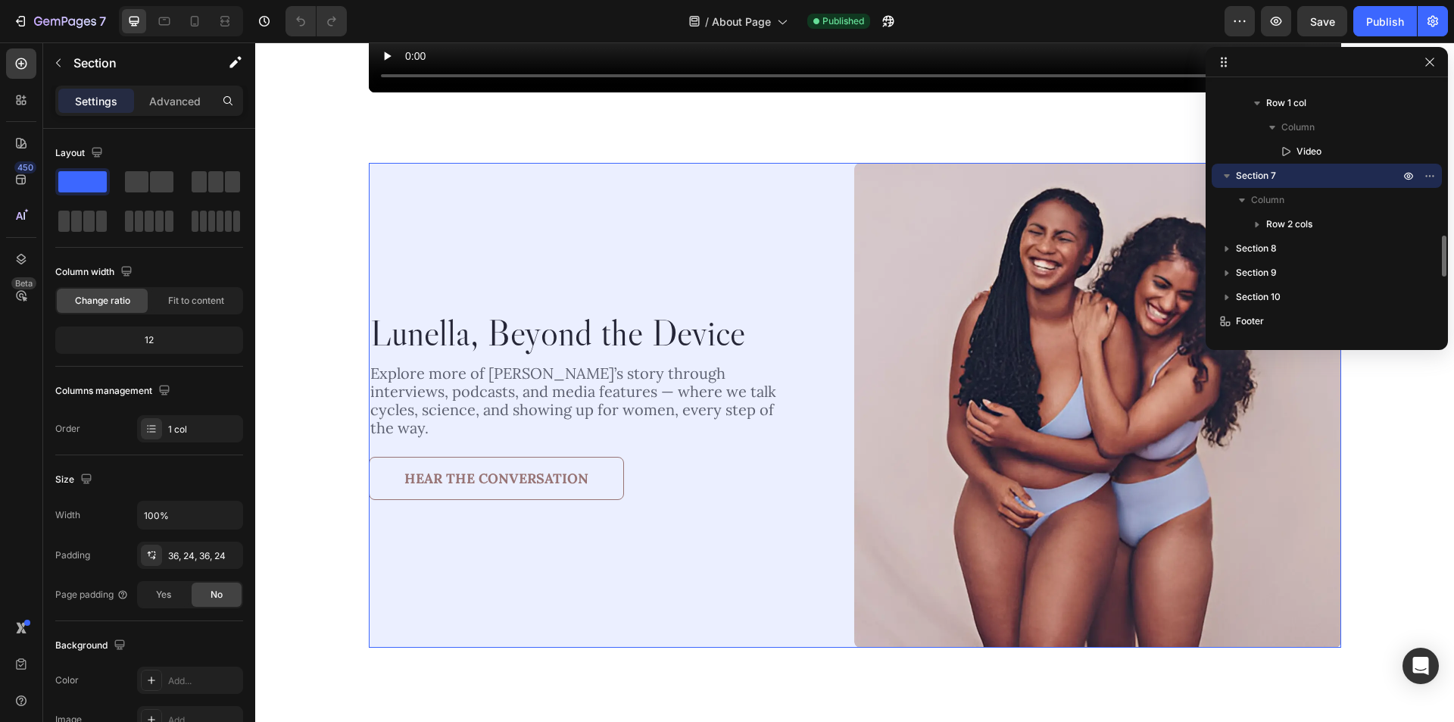
scroll to position [3679, 0]
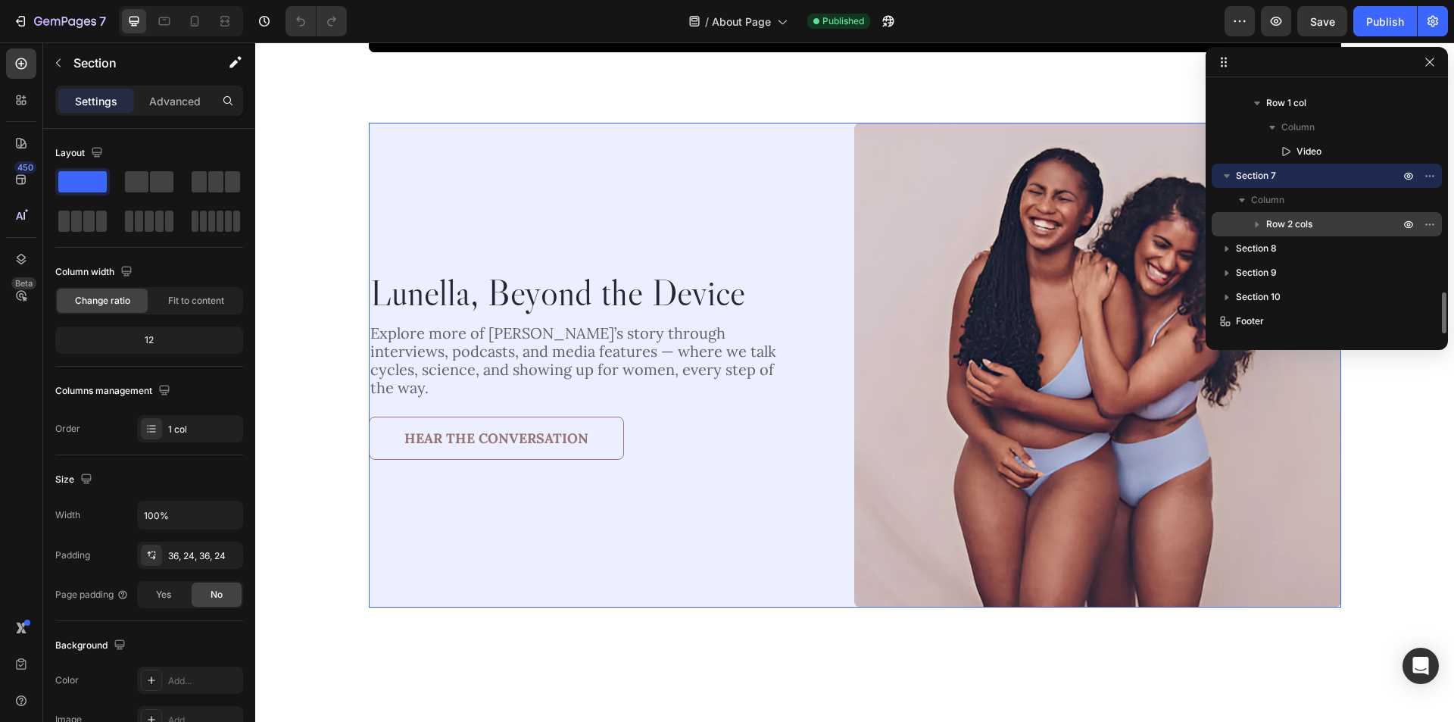
click at [1329, 227] on p "Row 2 cols" at bounding box center [1335, 224] width 136 height 15
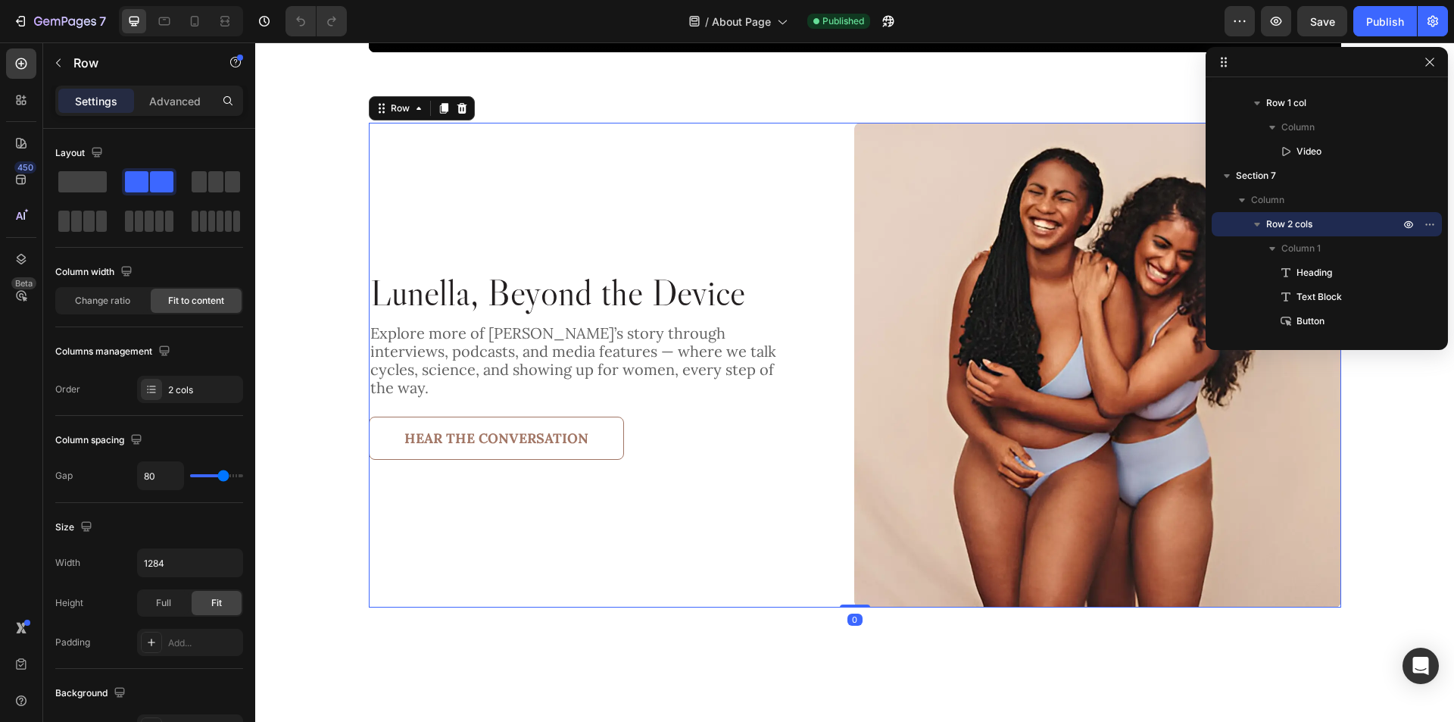
scroll to position [1353, 0]
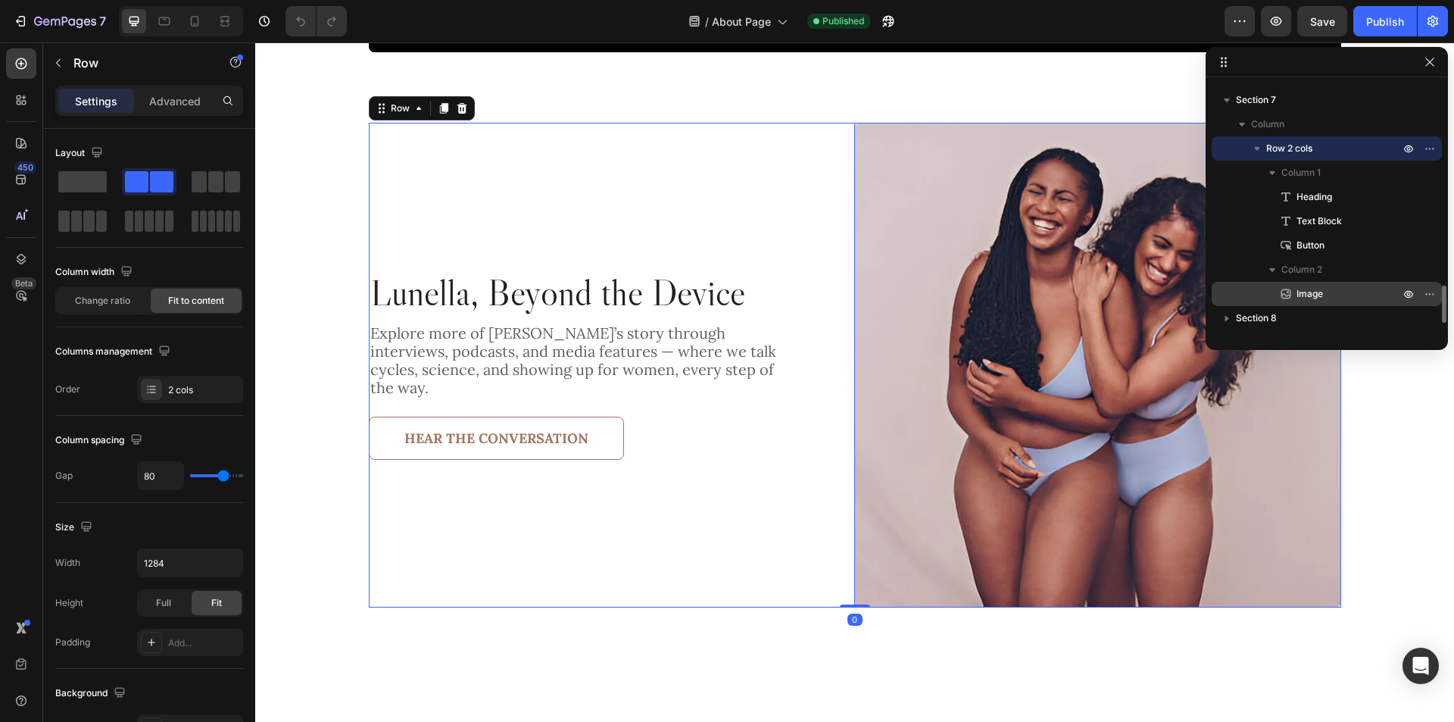
click at [1332, 290] on p "Image" at bounding box center [1332, 293] width 106 height 15
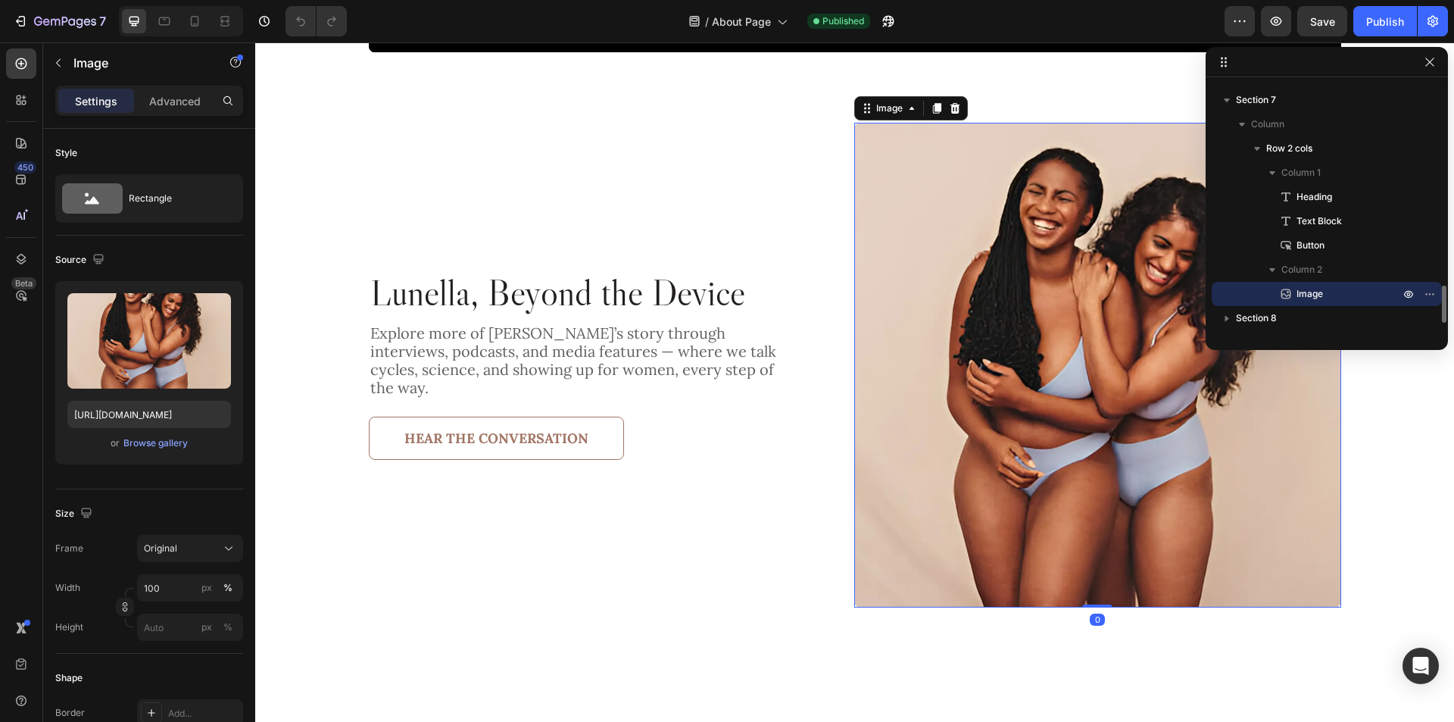
scroll to position [1423, 0]
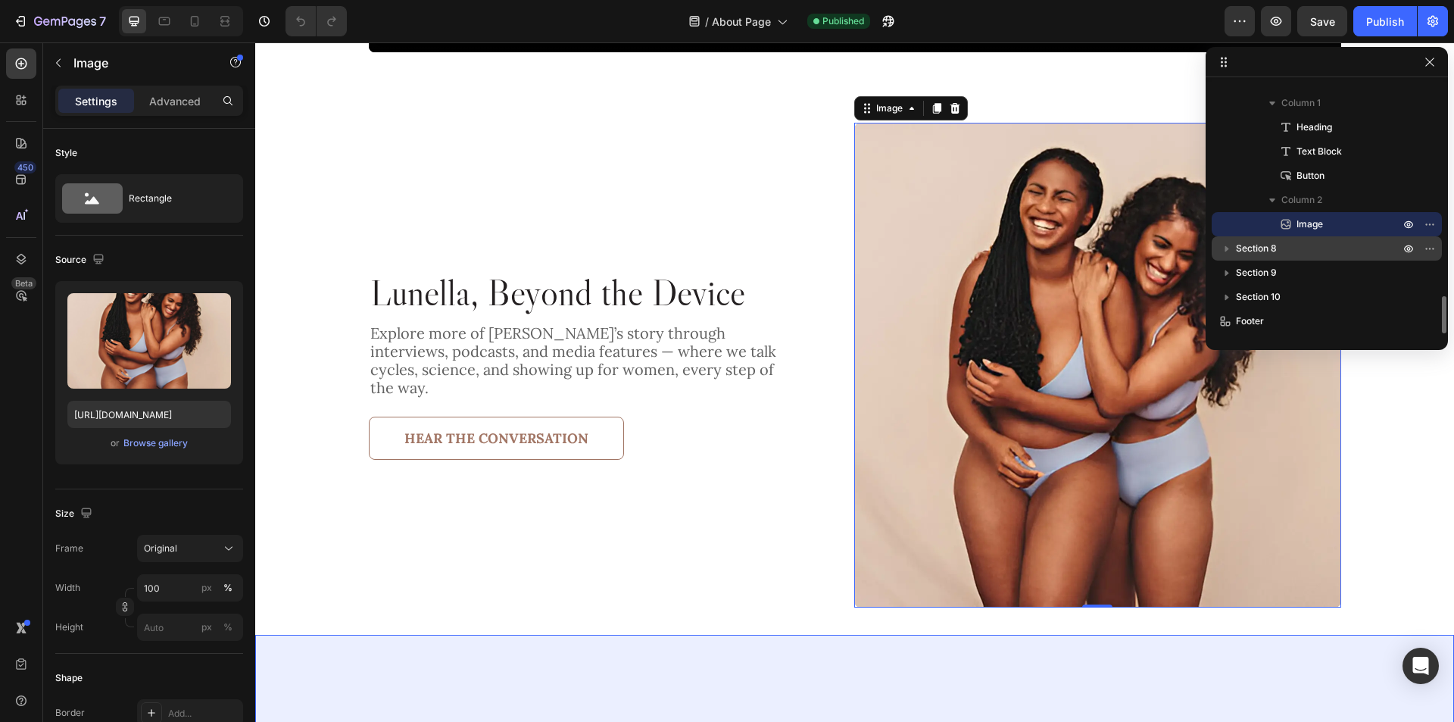
click at [1337, 244] on p "Section 8" at bounding box center [1319, 248] width 167 height 15
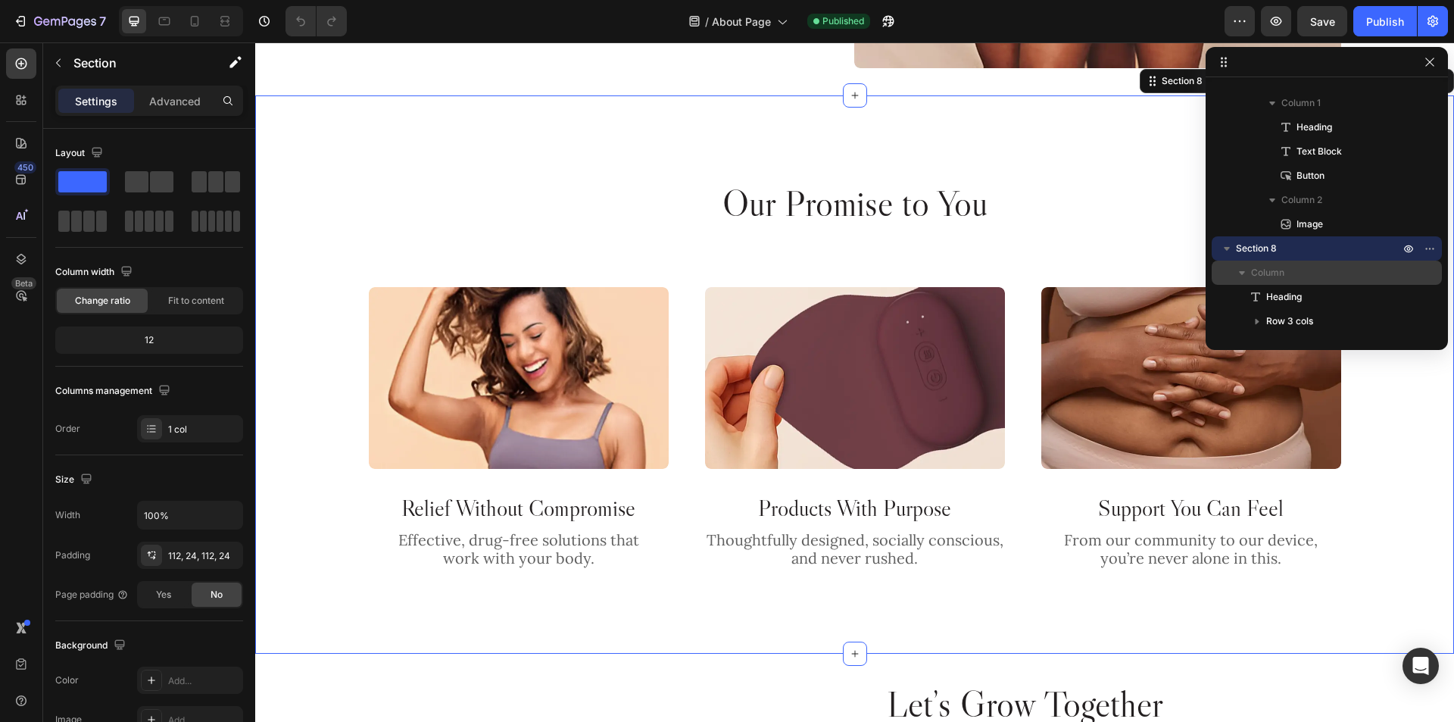
scroll to position [1495, 0]
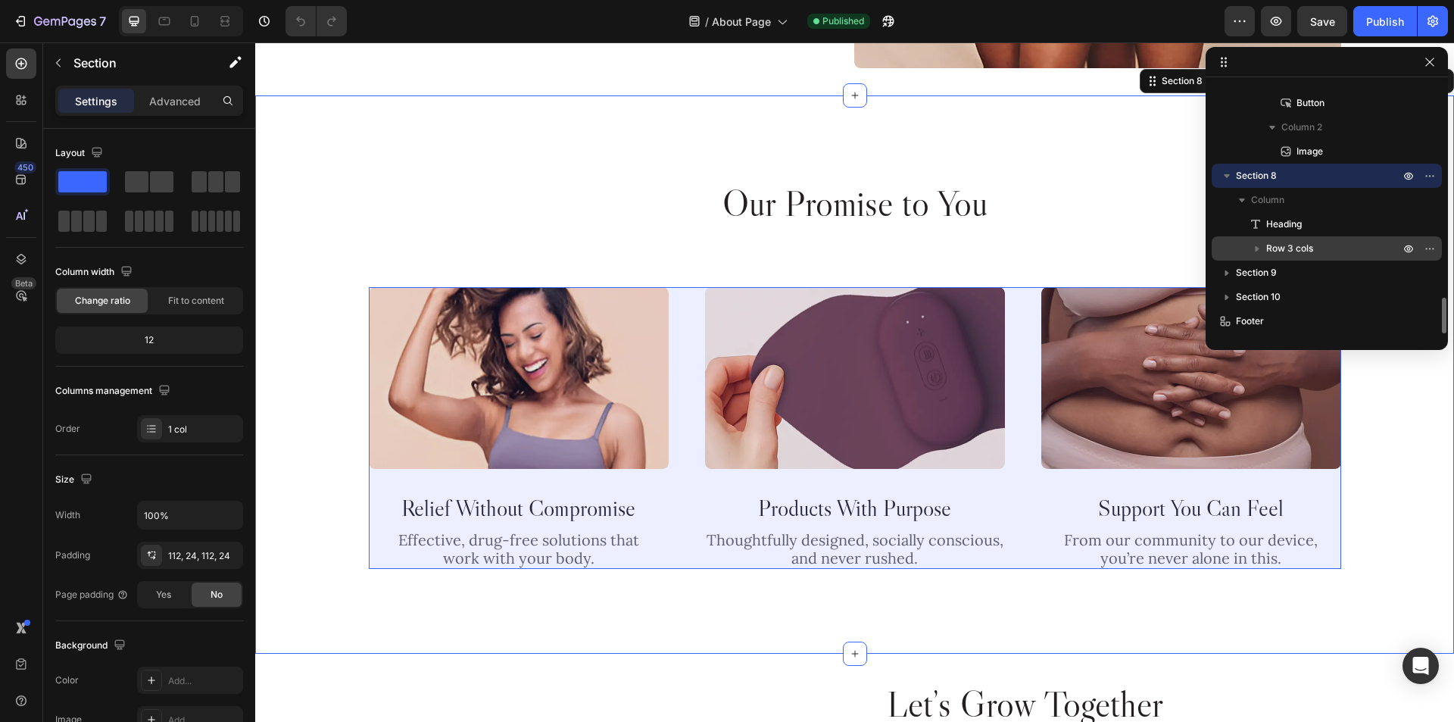
click at [1341, 251] on p "Row 3 cols" at bounding box center [1335, 248] width 136 height 15
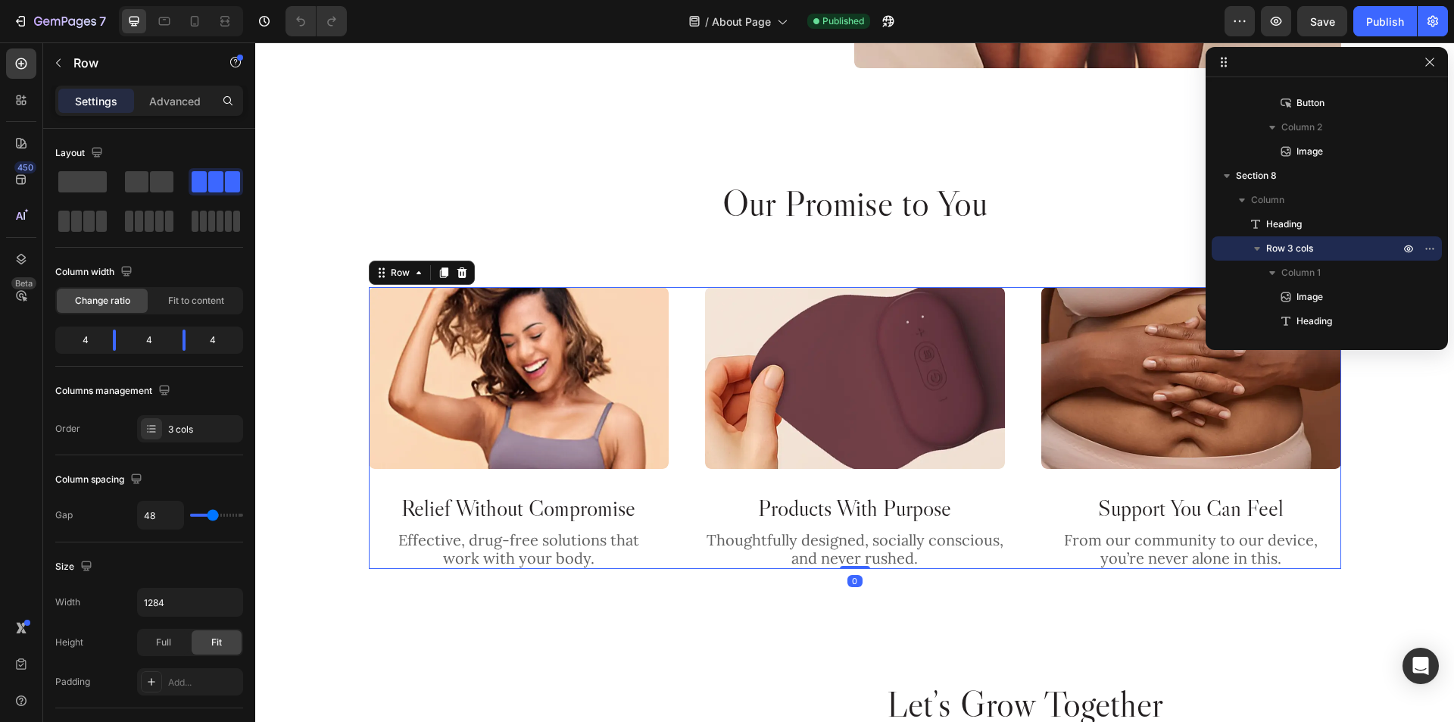
scroll to position [1571, 0]
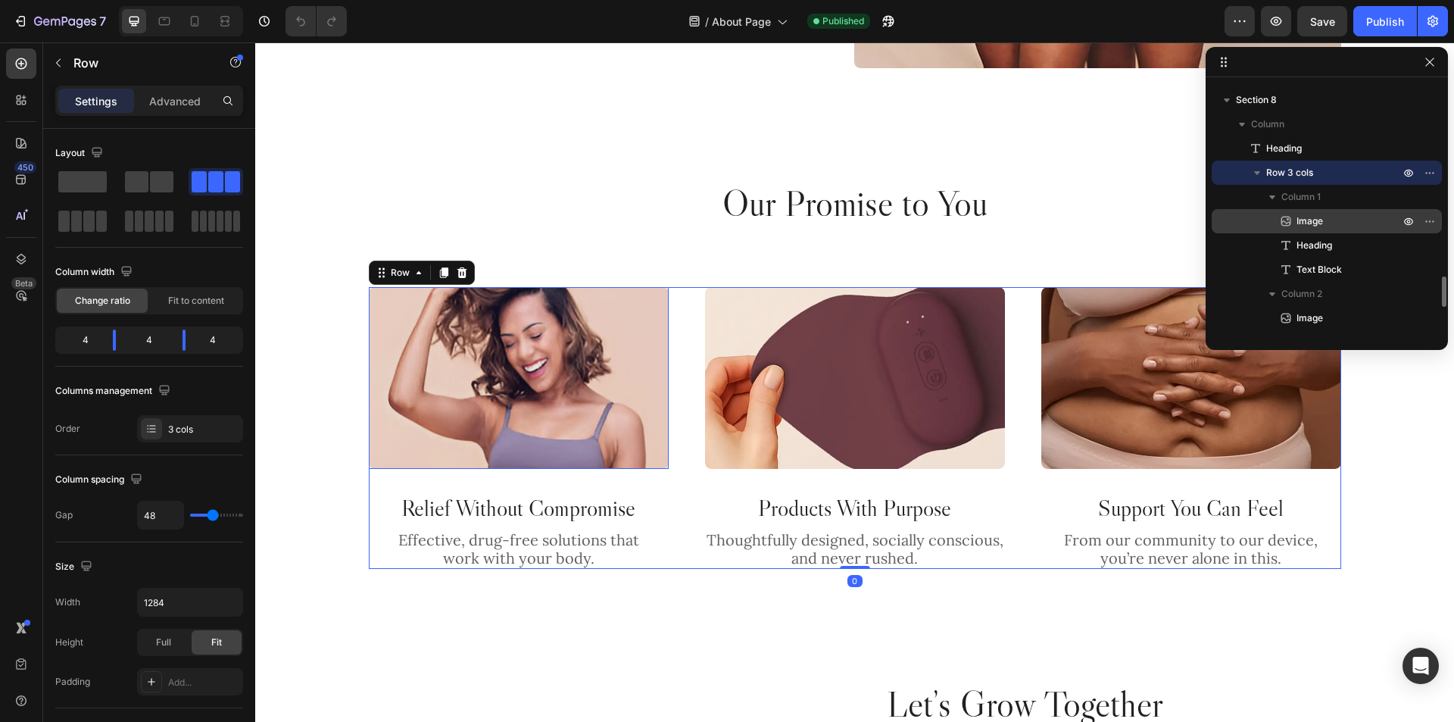
click at [1348, 225] on p "Image" at bounding box center [1332, 221] width 106 height 15
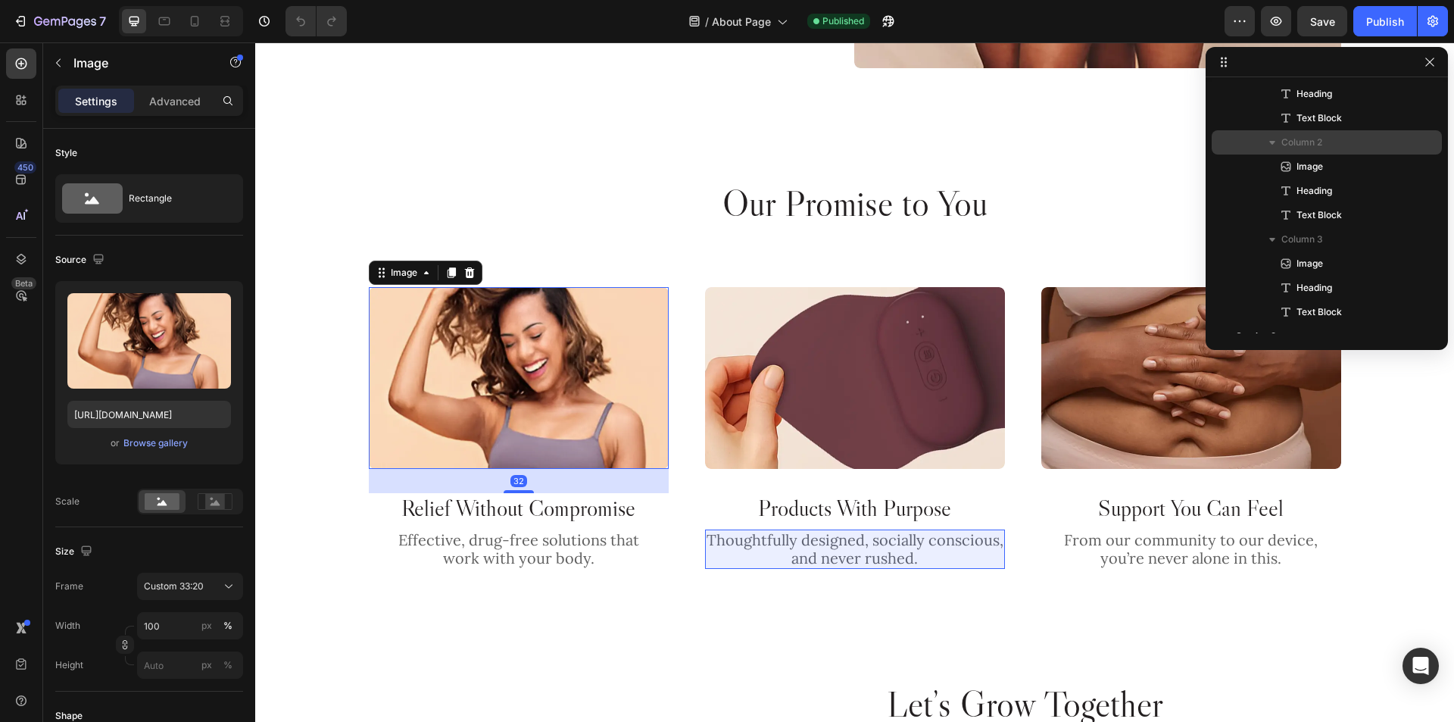
scroll to position [1786, 0]
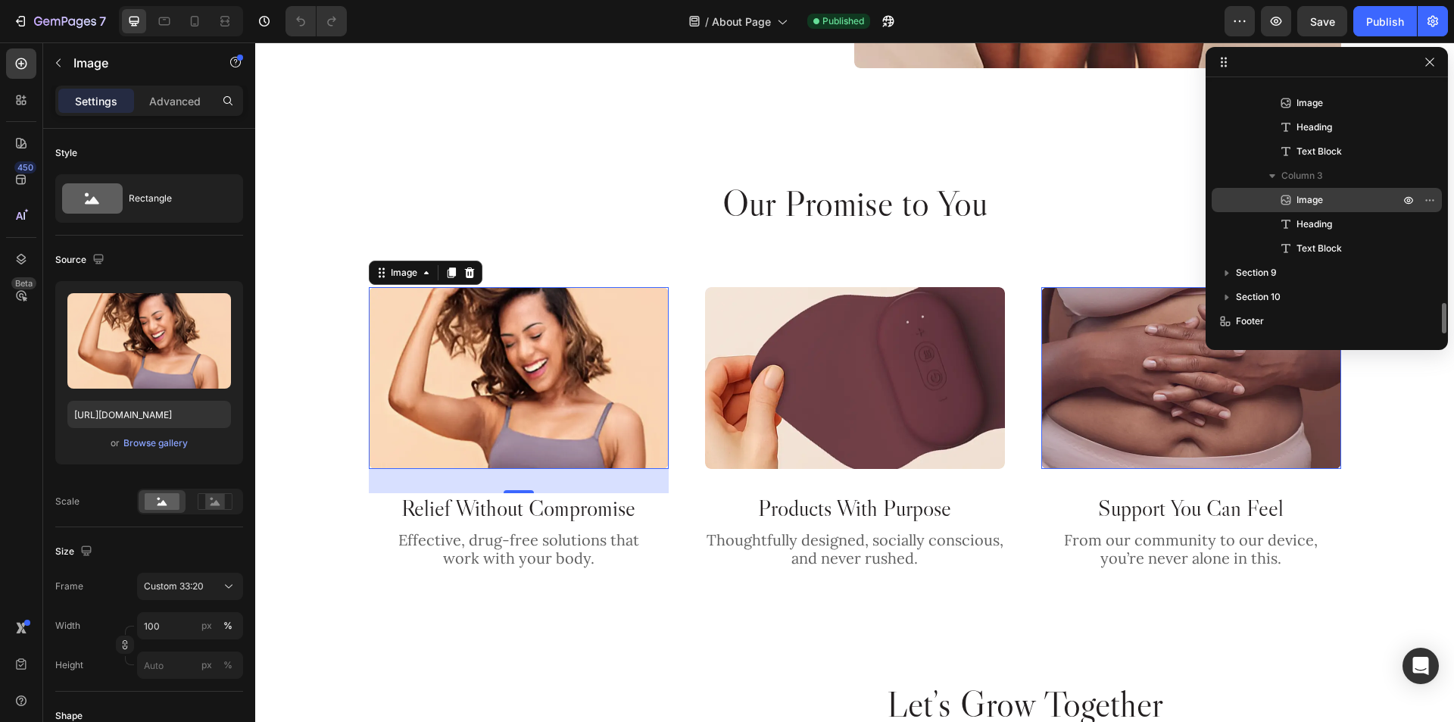
click at [1354, 198] on p "Image" at bounding box center [1332, 199] width 106 height 15
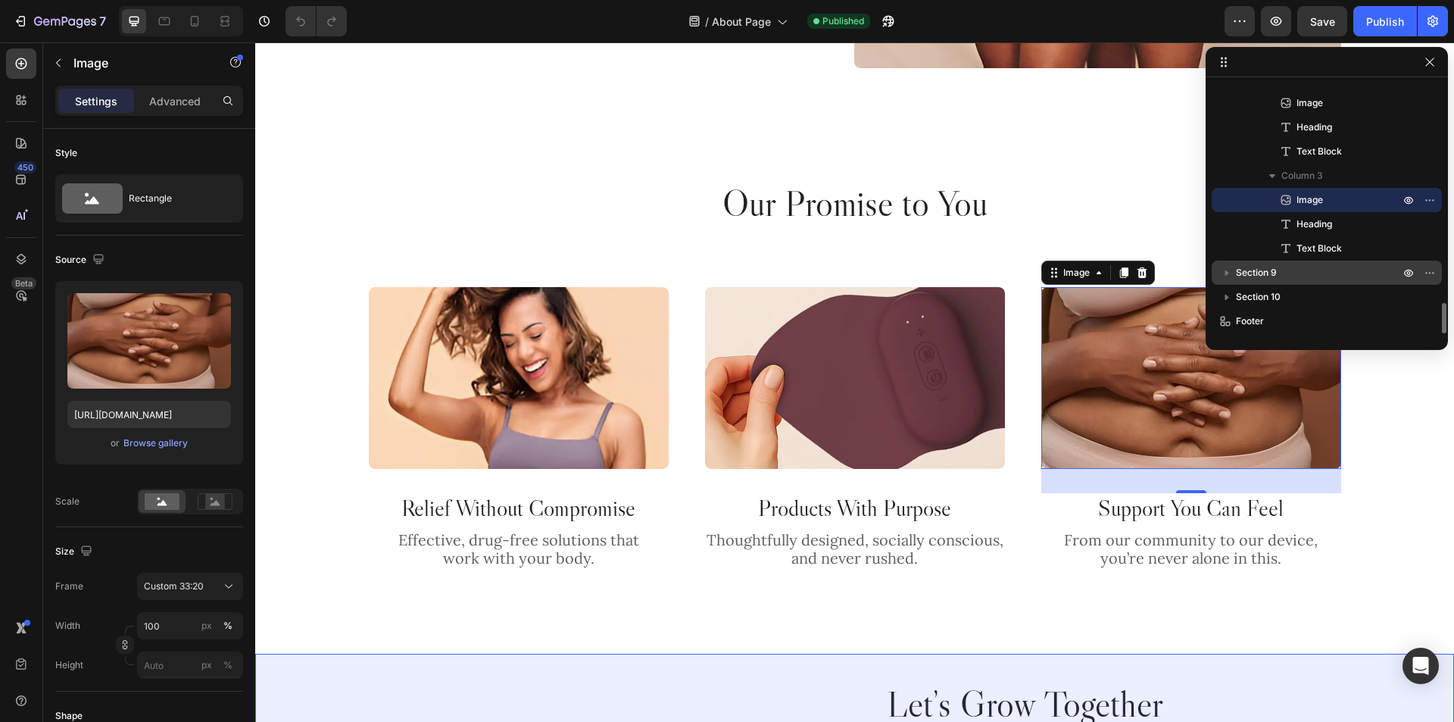
click at [1340, 267] on p "Section 9" at bounding box center [1319, 272] width 167 height 15
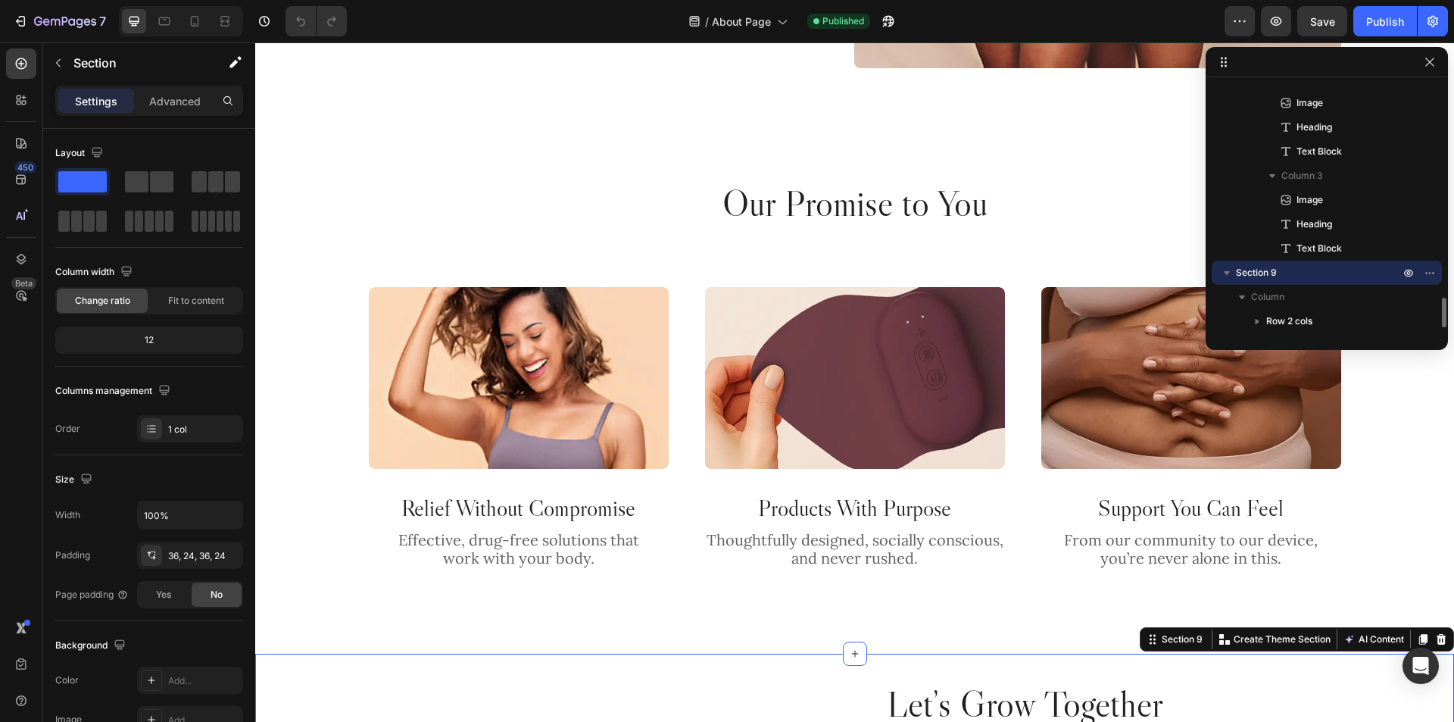
scroll to position [0, 0]
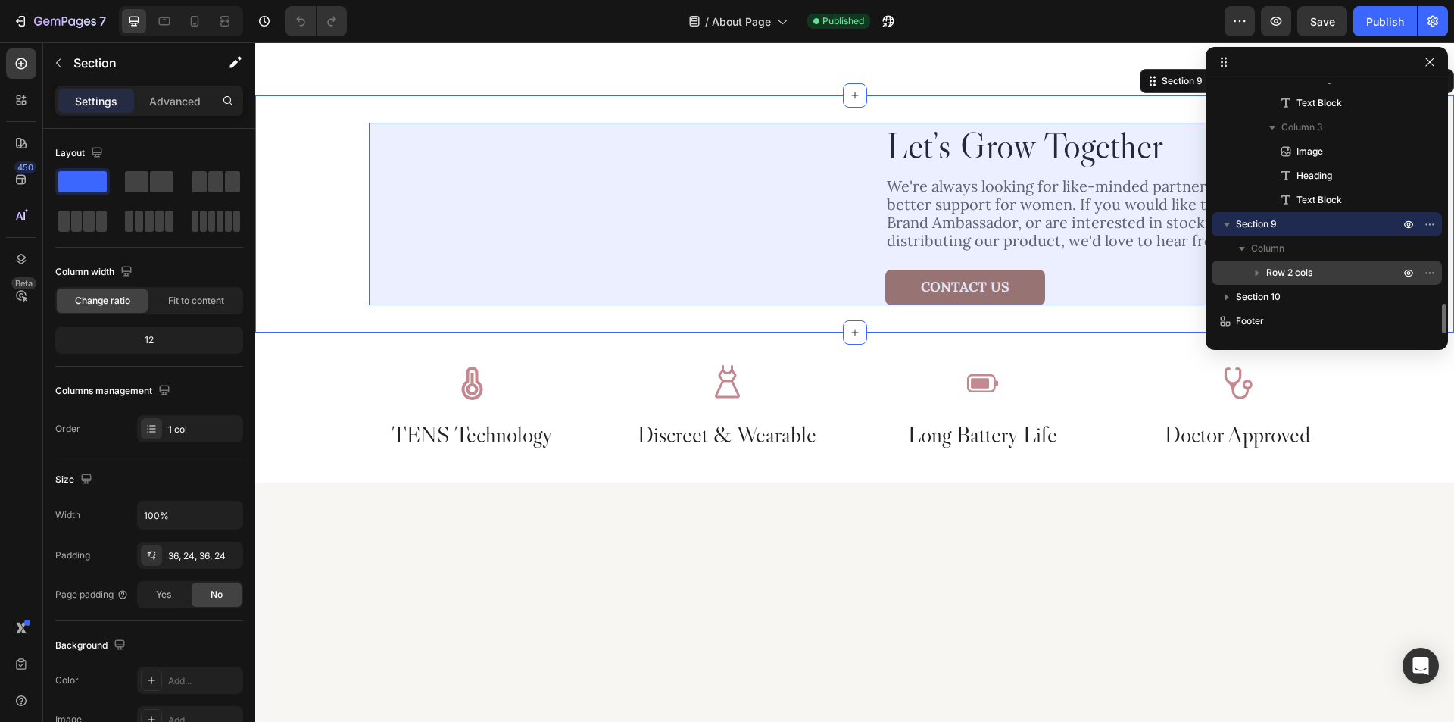
click at [1345, 267] on p "Row 2 cols" at bounding box center [1335, 272] width 136 height 15
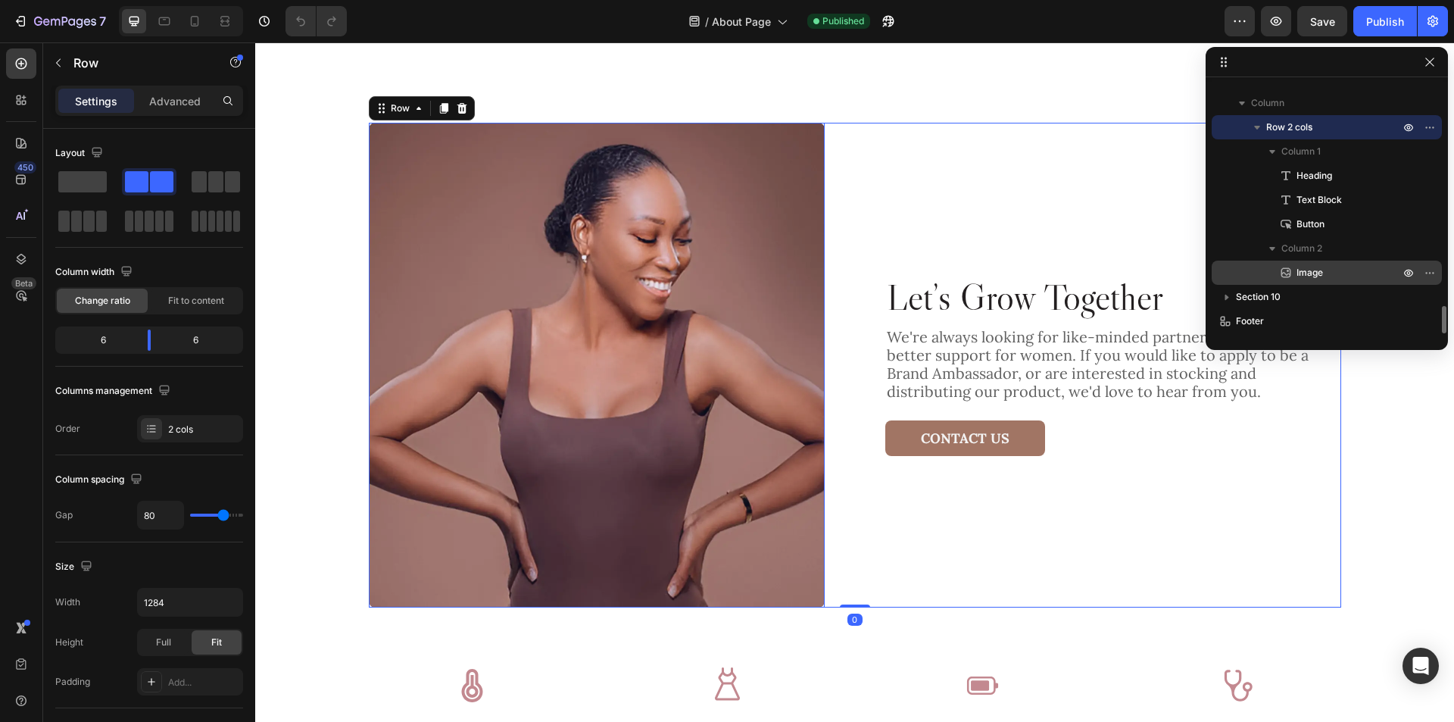
click at [1337, 271] on p "Image" at bounding box center [1332, 272] width 106 height 15
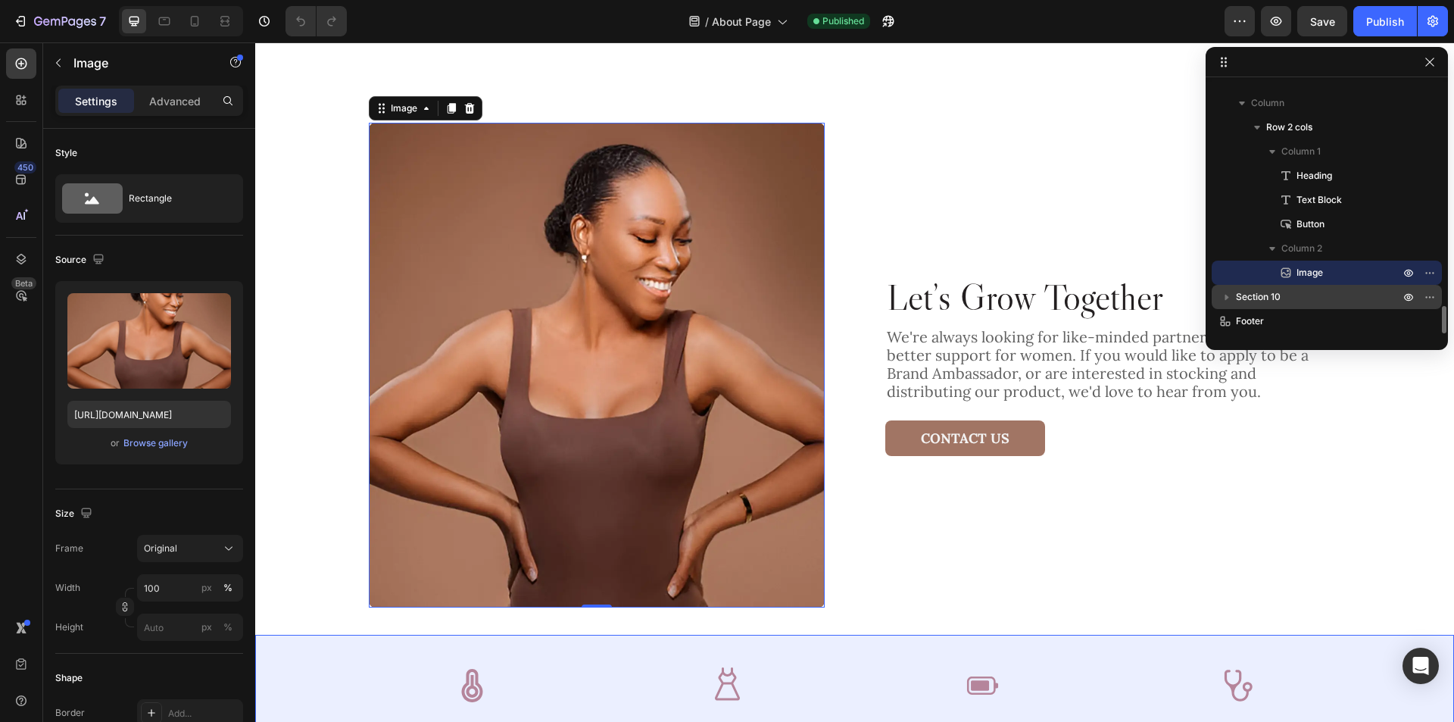
click at [1332, 298] on p "Section 10" at bounding box center [1319, 296] width 167 height 15
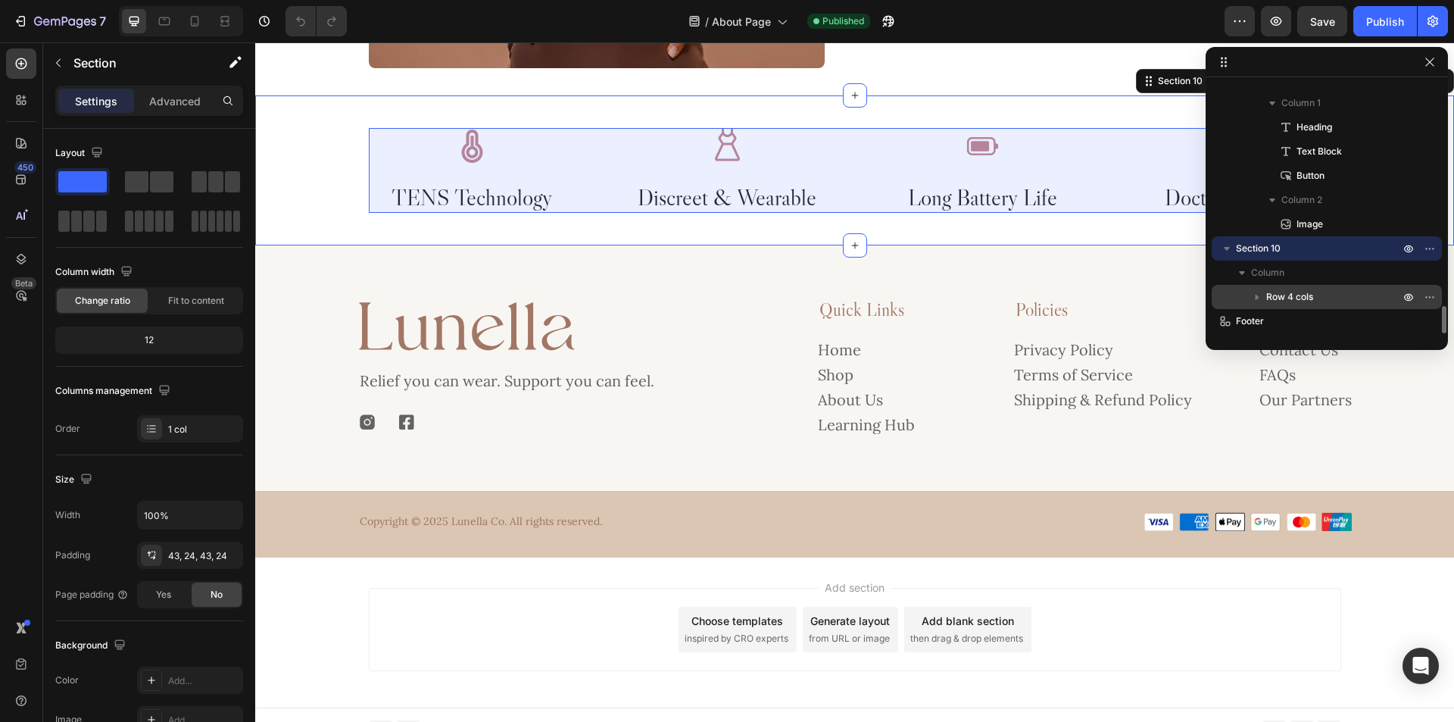
click at [1332, 285] on div "Row 4 cols" at bounding box center [1327, 297] width 218 height 24
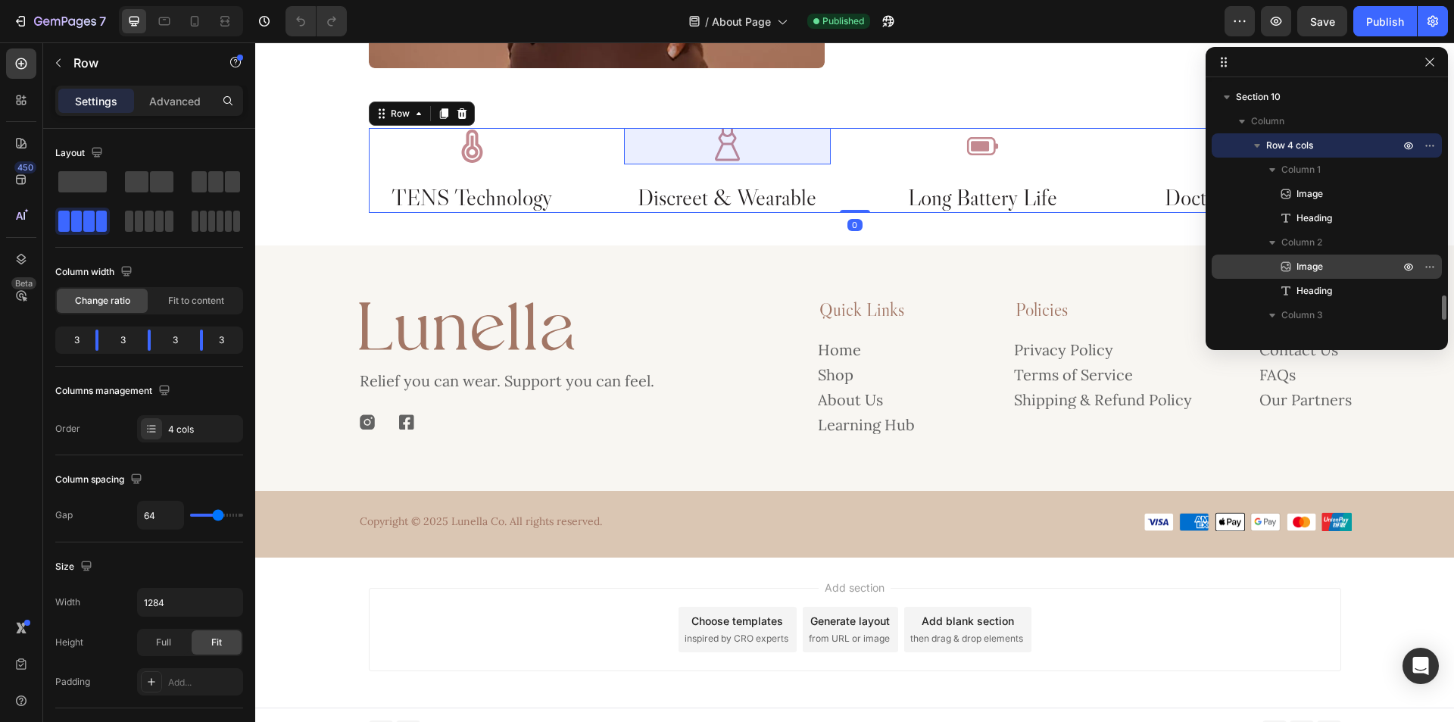
click at [1336, 268] on p "Image" at bounding box center [1332, 266] width 106 height 15
